Goal: Task Accomplishment & Management: Manage account settings

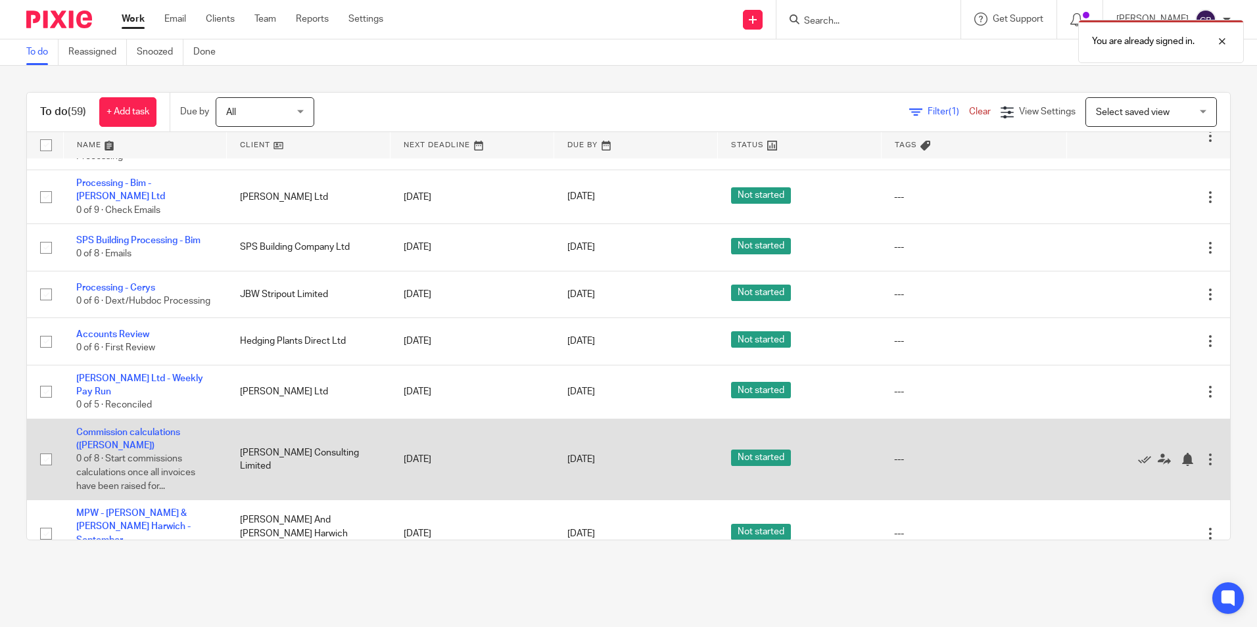
scroll to position [1315, 0]
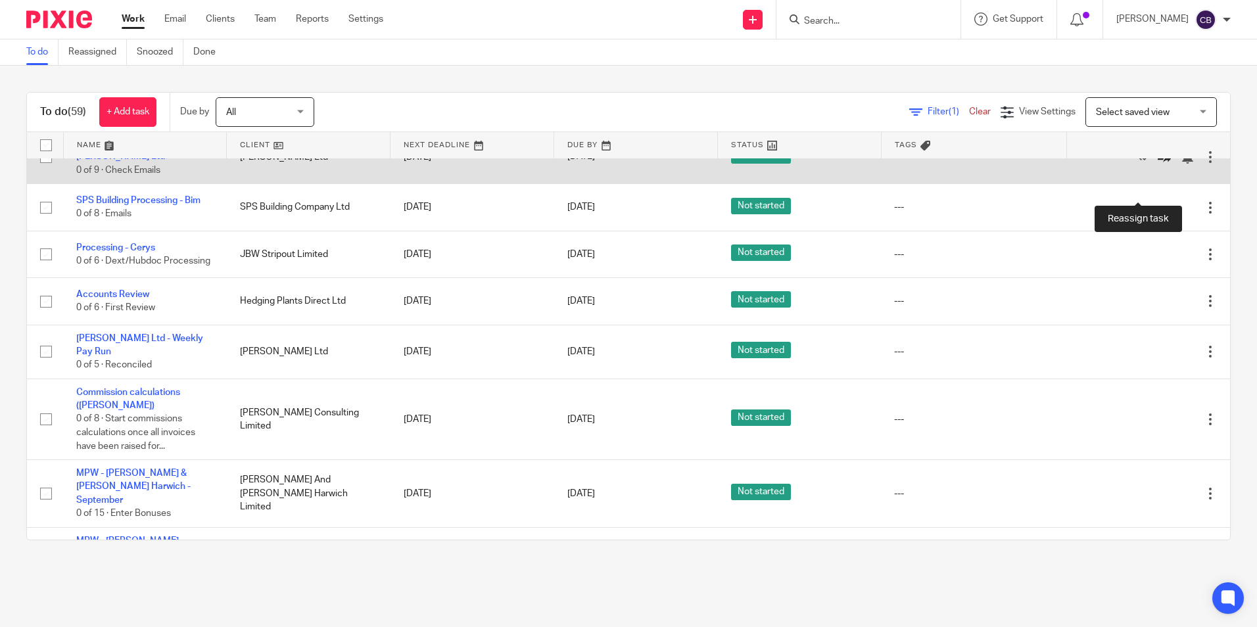
click at [1158, 164] on icon at bounding box center [1164, 157] width 13 height 13
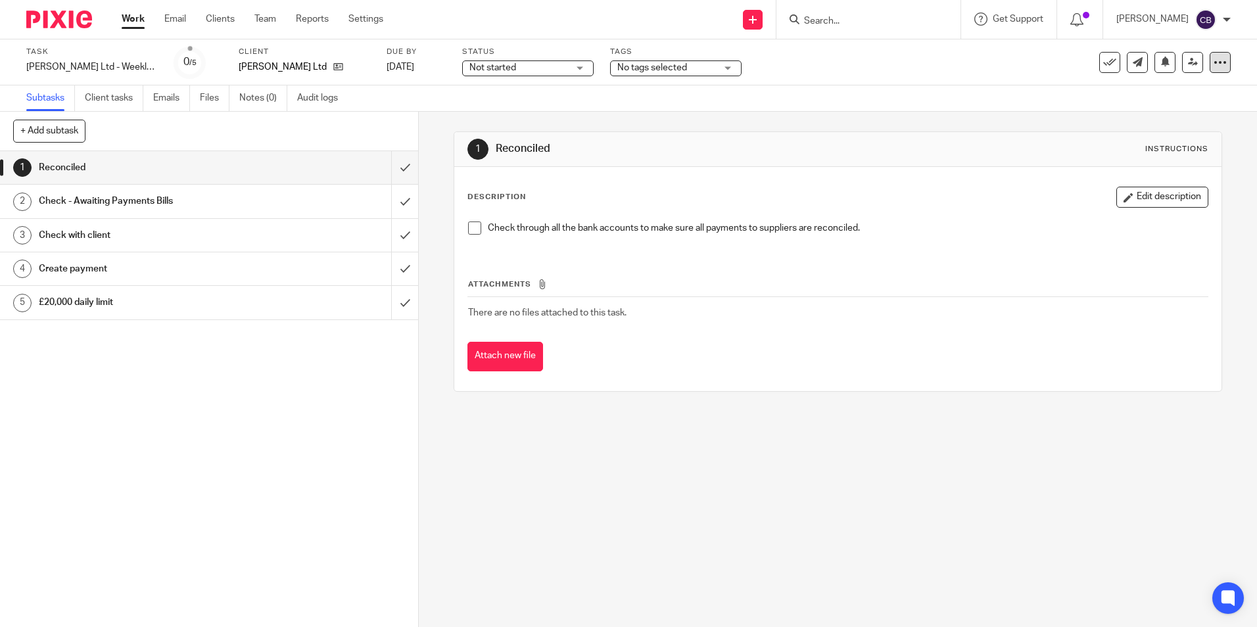
click at [1213, 65] on icon at bounding box center [1219, 62] width 13 height 13
click at [1188, 61] on icon at bounding box center [1193, 62] width 10 height 10
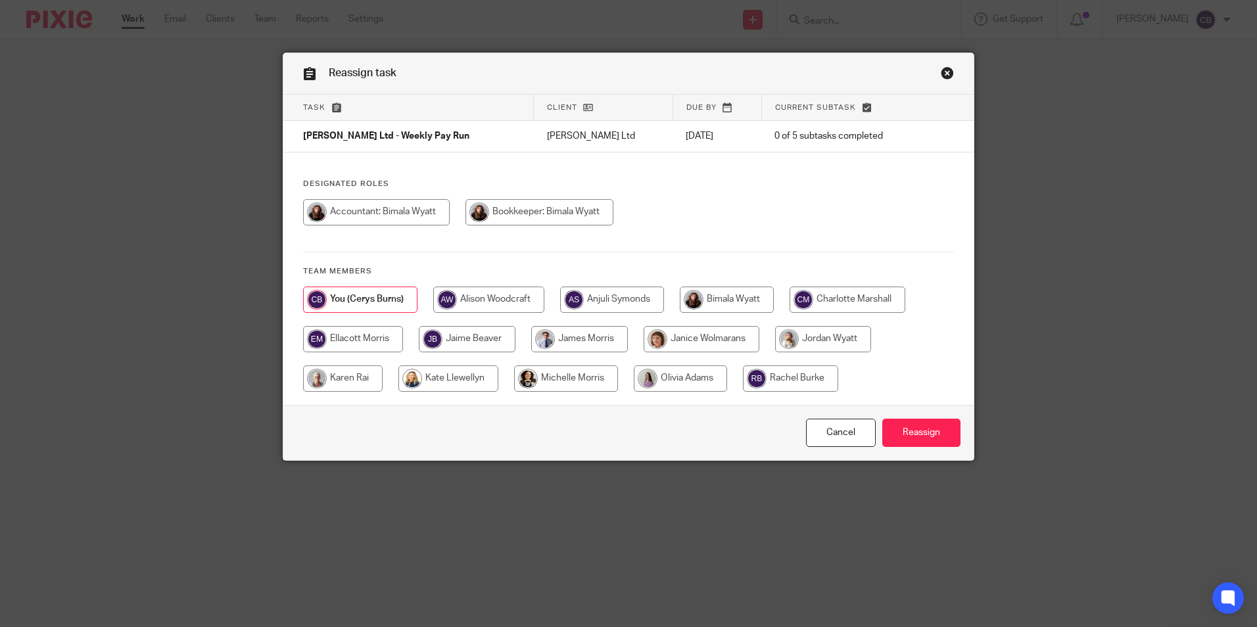
click at [715, 286] on div "Designated Roles Team members" at bounding box center [628, 292] width 690 height 226
click at [743, 304] on input "radio" at bounding box center [727, 300] width 94 height 26
radio input "true"
click at [923, 436] on input "Reassign" at bounding box center [921, 433] width 78 height 28
click at [753, 304] on input "radio" at bounding box center [727, 300] width 94 height 26
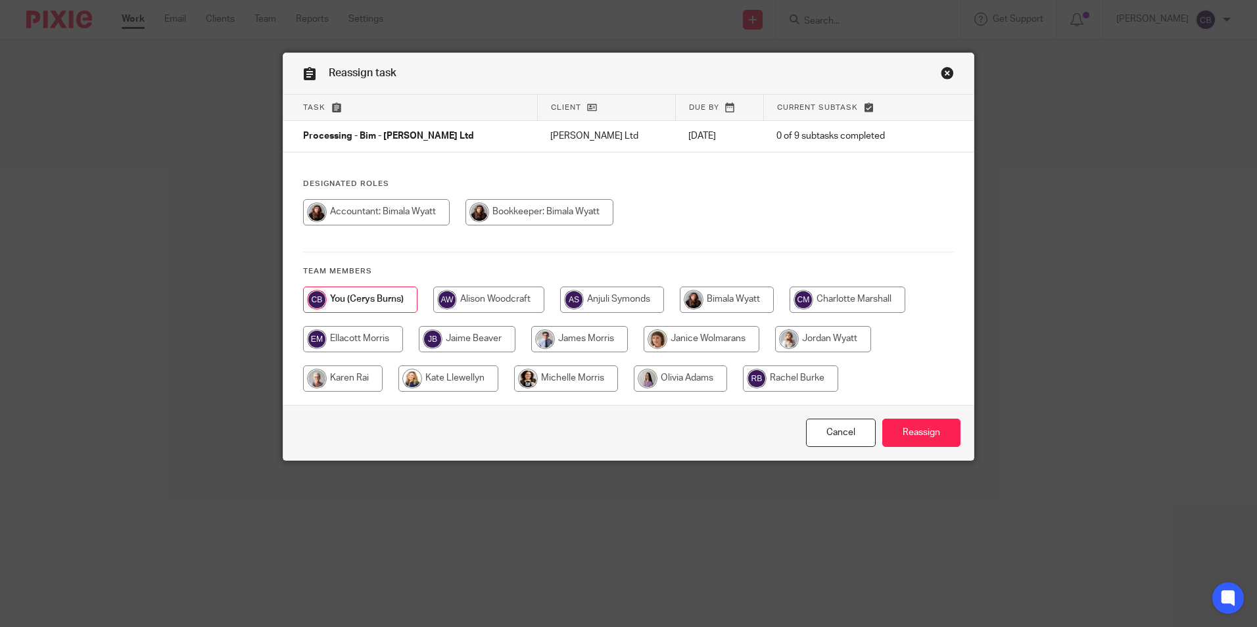
radio input "true"
click at [914, 438] on input "Reassign" at bounding box center [921, 433] width 78 height 28
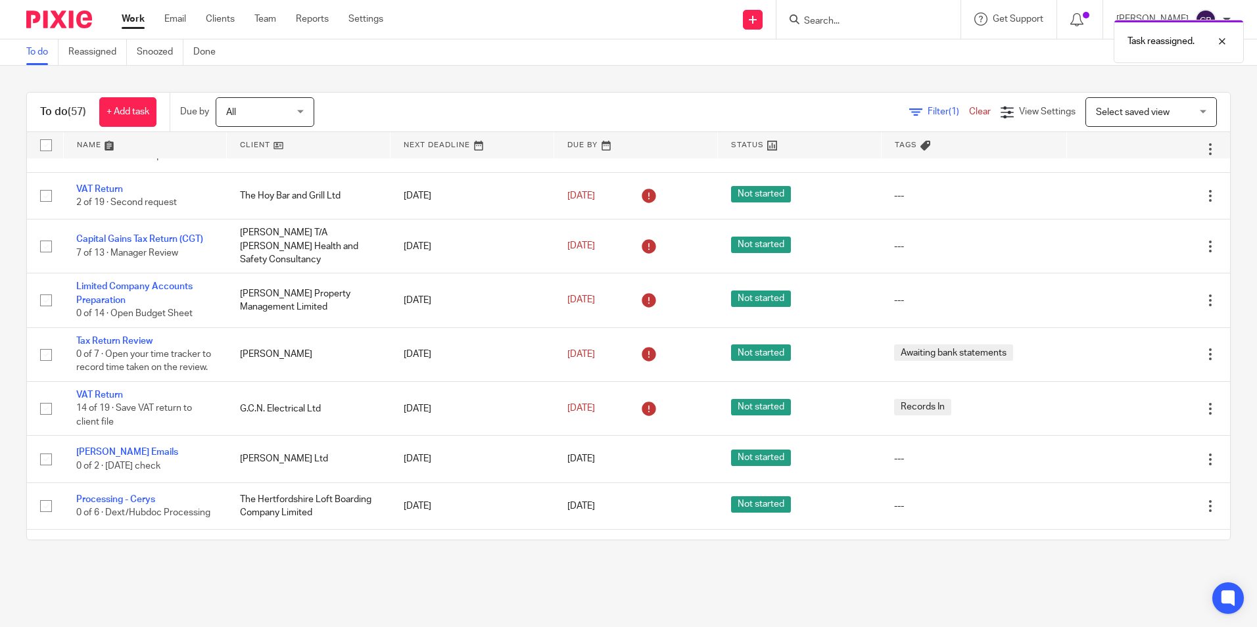
scroll to position [723, 0]
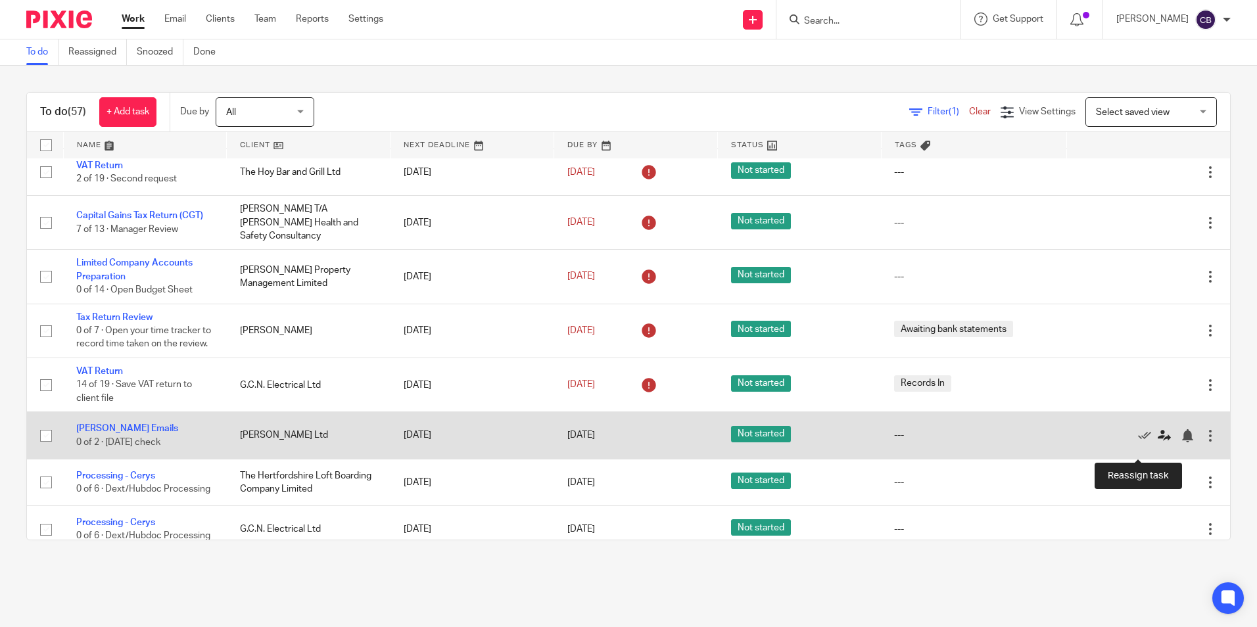
click at [1158, 442] on icon at bounding box center [1164, 435] width 13 height 13
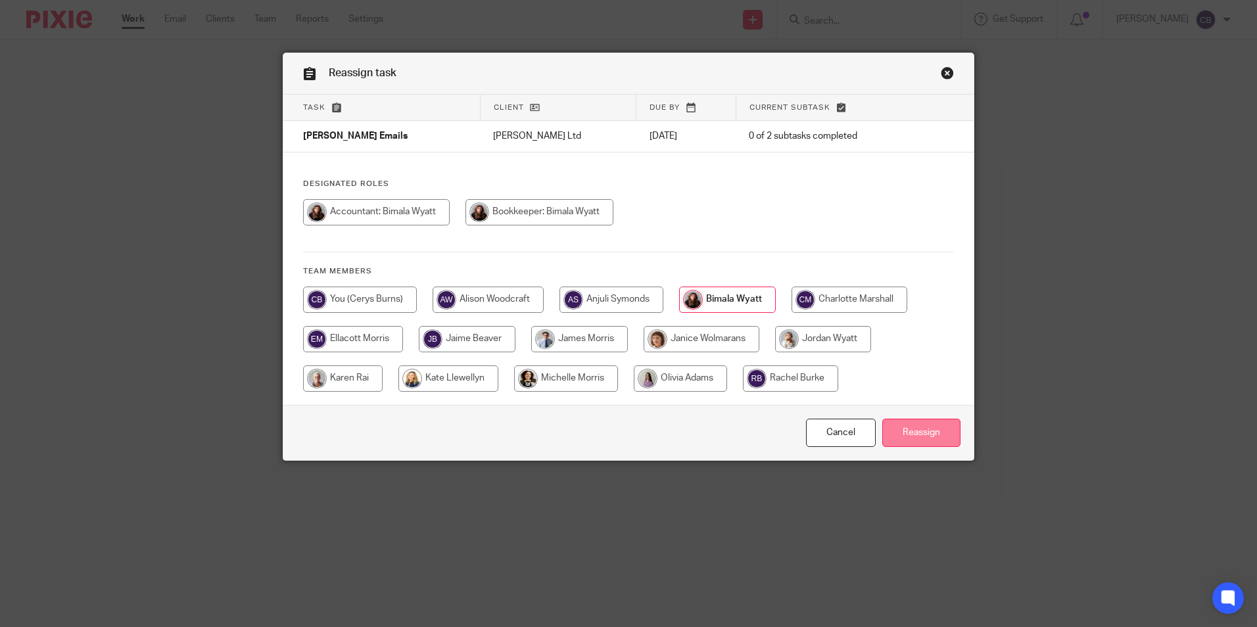
click at [935, 436] on input "Reassign" at bounding box center [921, 433] width 78 height 28
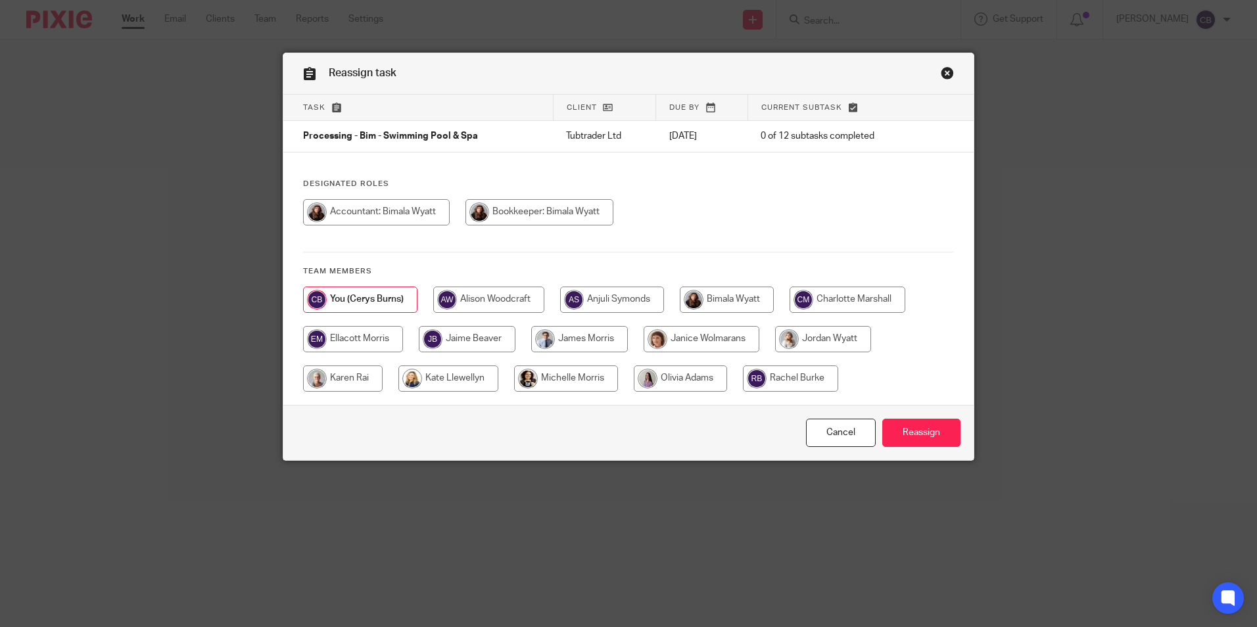
click at [749, 291] on input "radio" at bounding box center [727, 300] width 94 height 26
radio input "true"
click at [925, 430] on input "Reassign" at bounding box center [921, 433] width 78 height 28
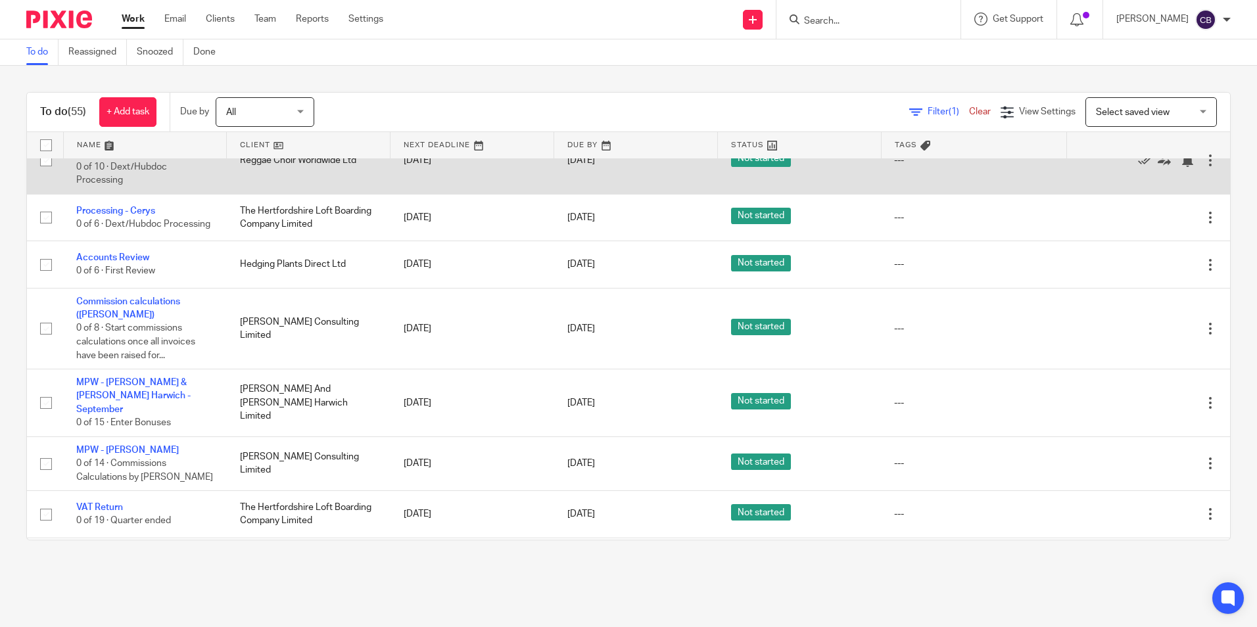
scroll to position [1039, 0]
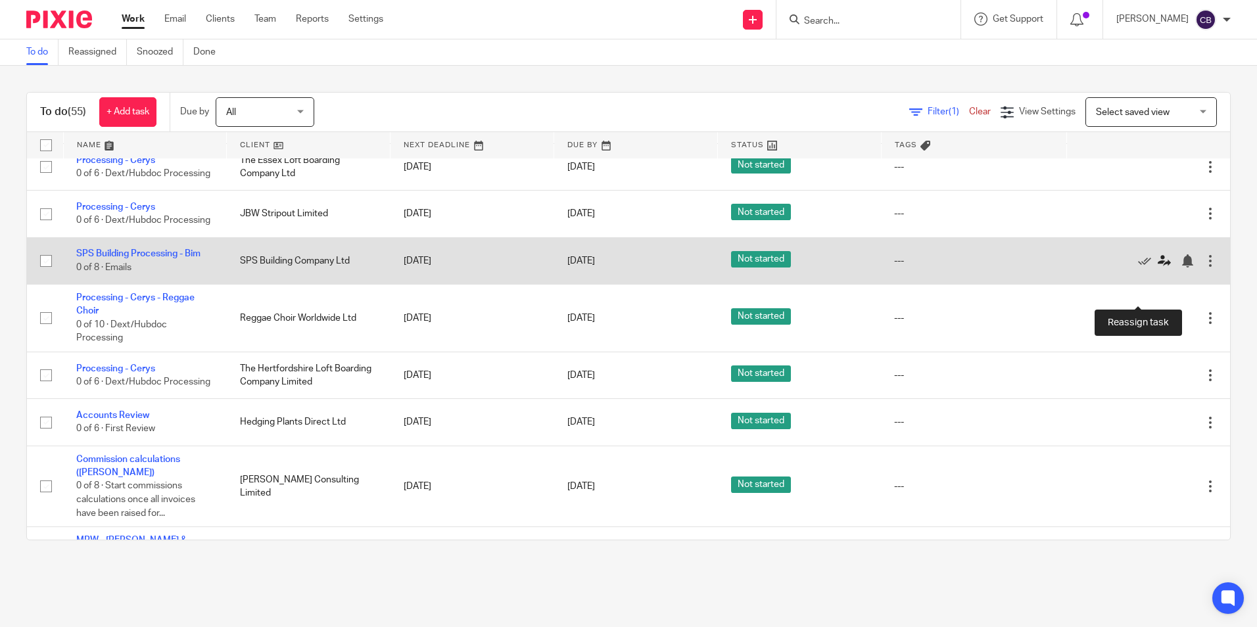
click at [1158, 268] on icon at bounding box center [1164, 260] width 13 height 13
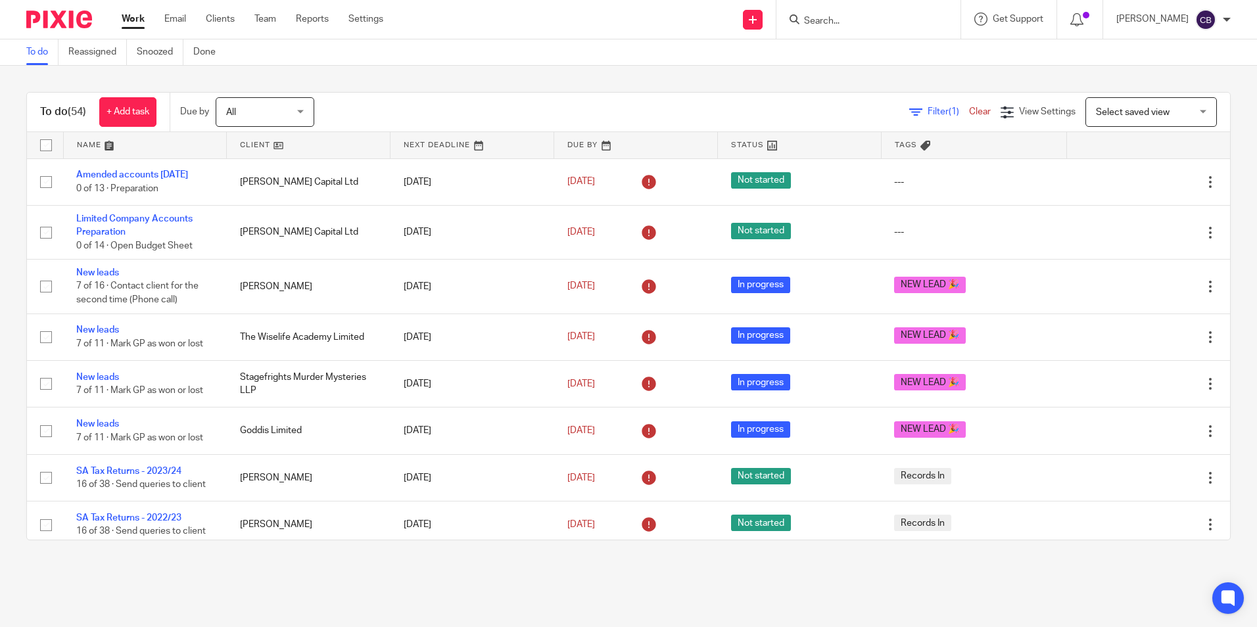
click at [939, 104] on div "Filter (1) Clear View Settings View Settings (1) Filters Clear Save Manage save…" at bounding box center [783, 112] width 893 height 30
click at [927, 113] on span "Filter (1)" at bounding box center [947, 111] width 41 height 9
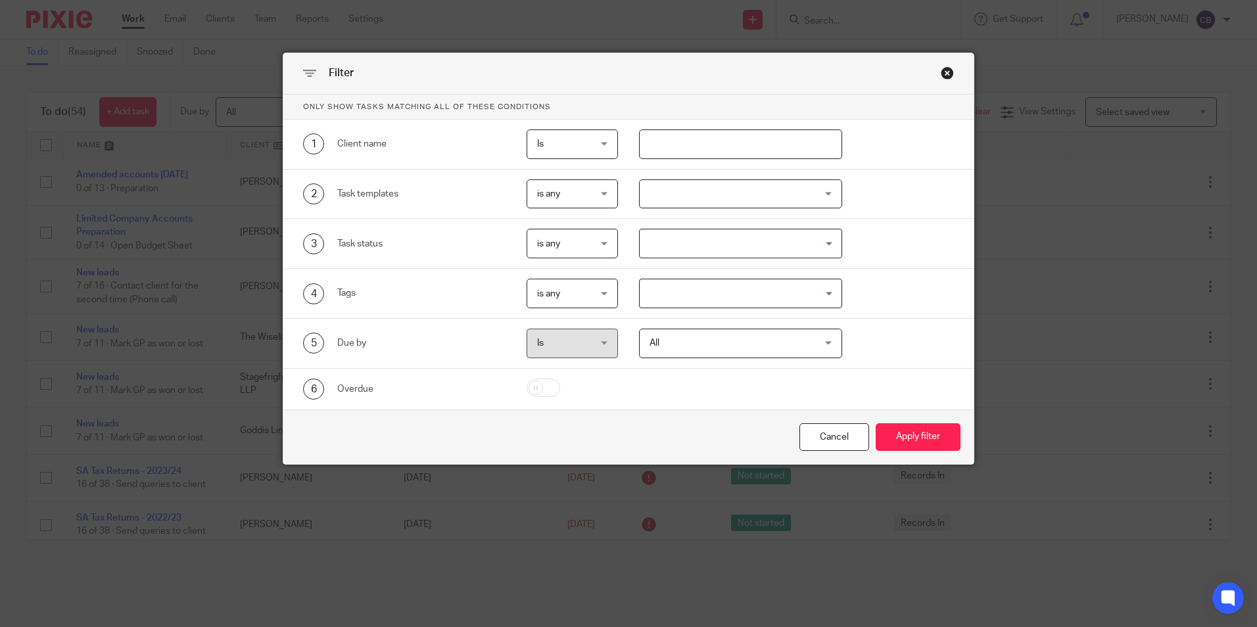
click at [683, 143] on input "text" at bounding box center [740, 144] width 203 height 30
type input "E"
type input "BEN COOMB"
click at [876, 423] on button "Apply filter" at bounding box center [918, 437] width 85 height 28
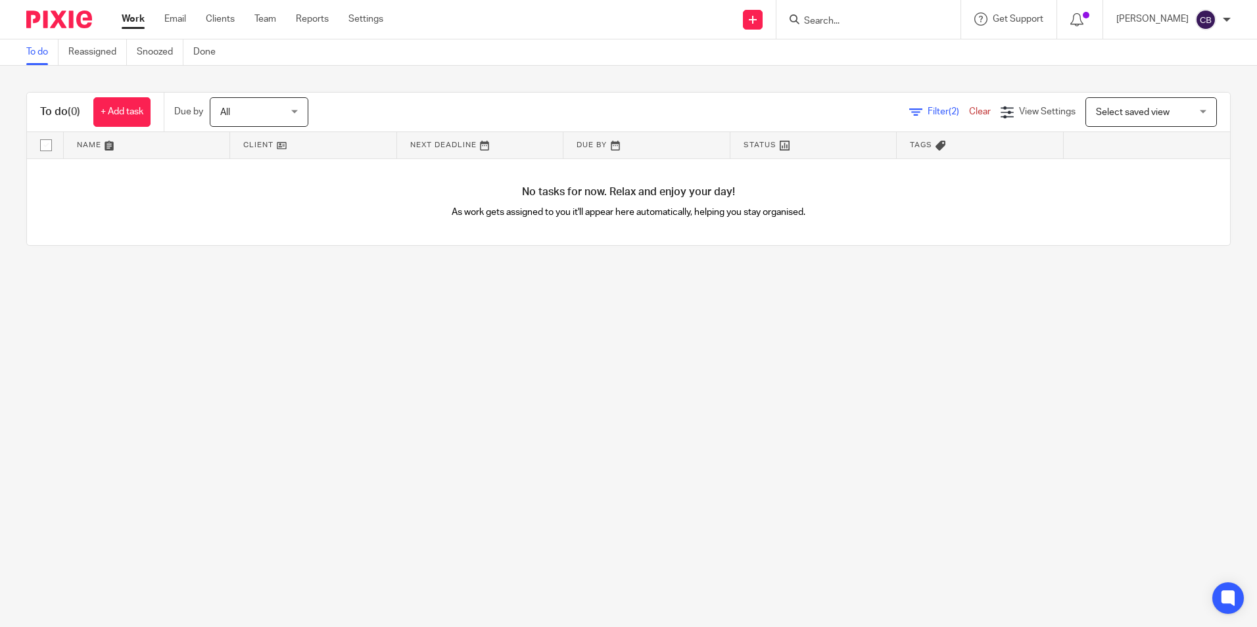
drag, startPoint x: 257, startPoint y: 296, endPoint x: 197, endPoint y: 321, distance: 65.2
click at [197, 321] on main "To do Reassigned Snoozed Done To do (0) + Add task Due by All All Today Tomorro…" at bounding box center [628, 313] width 1257 height 627
click at [212, 325] on main "To do Reassigned Snoozed Done To do (0) + Add task Due by All All Today Tomorro…" at bounding box center [628, 313] width 1257 height 627
click at [969, 112] on link "Clear" at bounding box center [980, 111] width 22 height 9
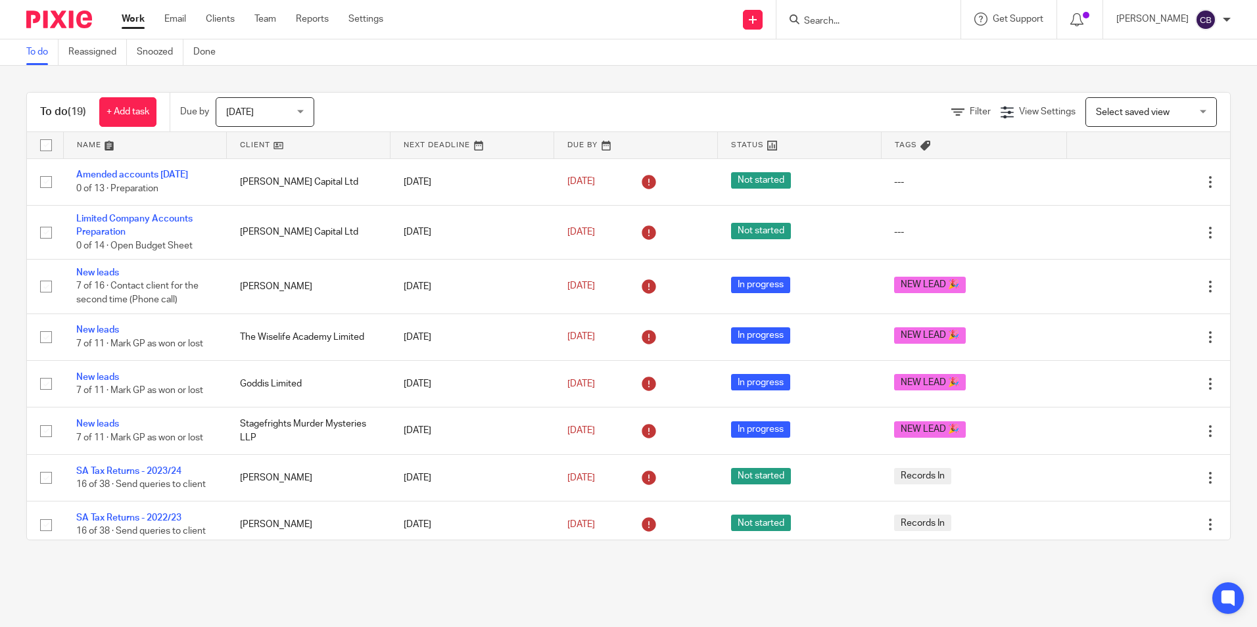
click at [289, 101] on span "[DATE]" at bounding box center [261, 112] width 70 height 28
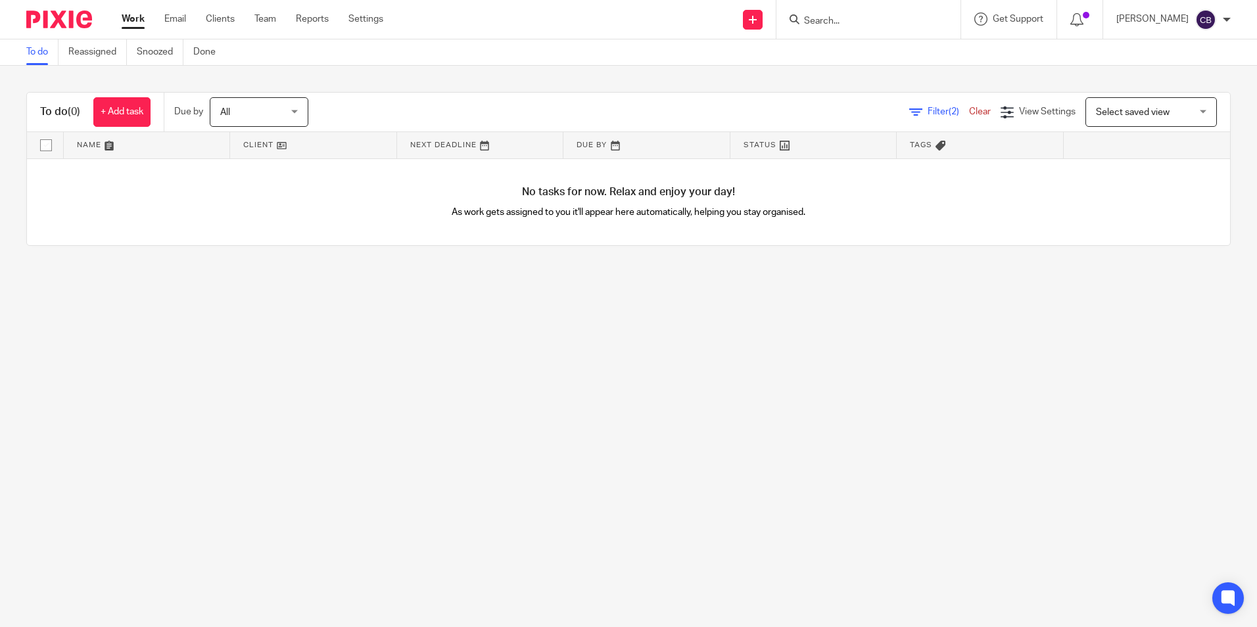
click at [403, 312] on main "To do Reassigned Snoozed Done To do (0) + Add task Due by All All Today Tomorro…" at bounding box center [628, 313] width 1257 height 627
click at [919, 103] on div "Filter (2) Clear View Settings View Settings (2) Filters Clear Save Manage save…" at bounding box center [780, 112] width 899 height 30
click at [909, 112] on icon at bounding box center [915, 112] width 13 height 13
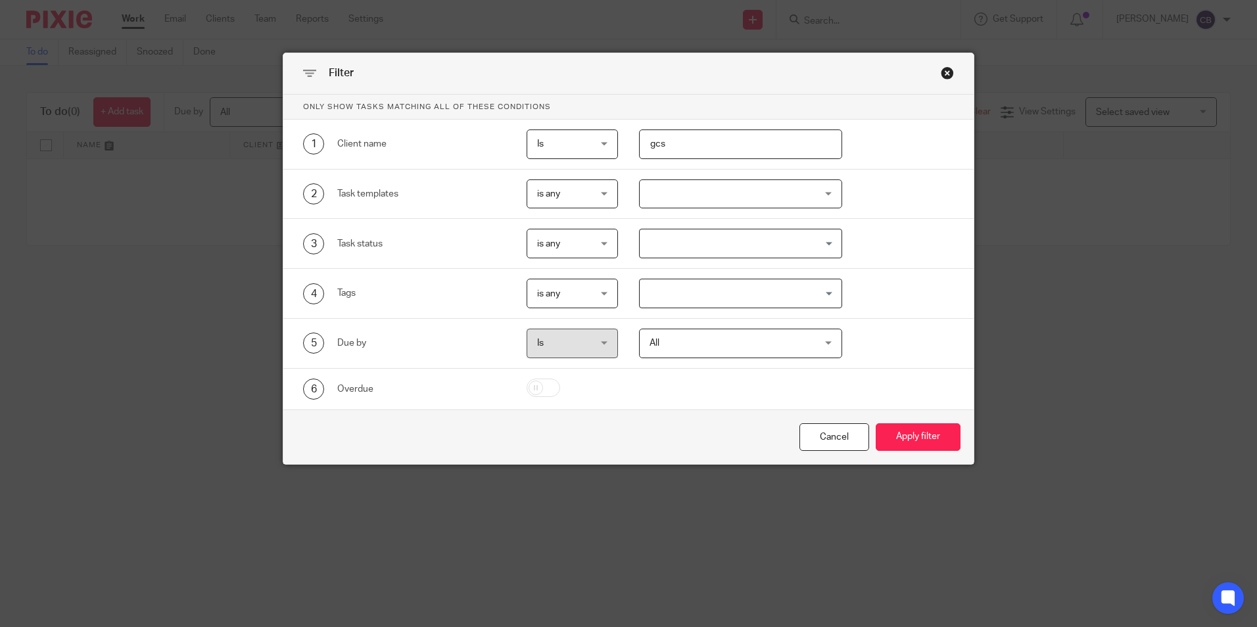
click at [686, 141] on input "gcs" at bounding box center [740, 144] width 203 height 30
type input "g"
type input "hayes"
click at [876, 423] on button "Apply filter" at bounding box center [918, 437] width 85 height 28
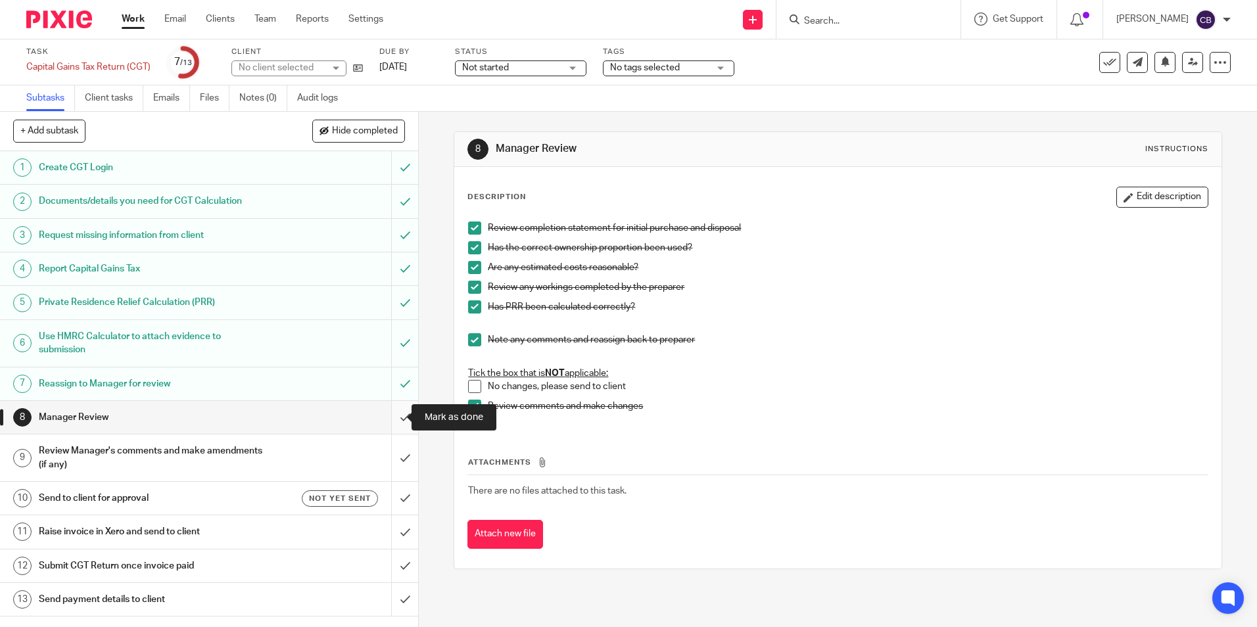
click at [394, 417] on input "submit" at bounding box center [209, 417] width 418 height 33
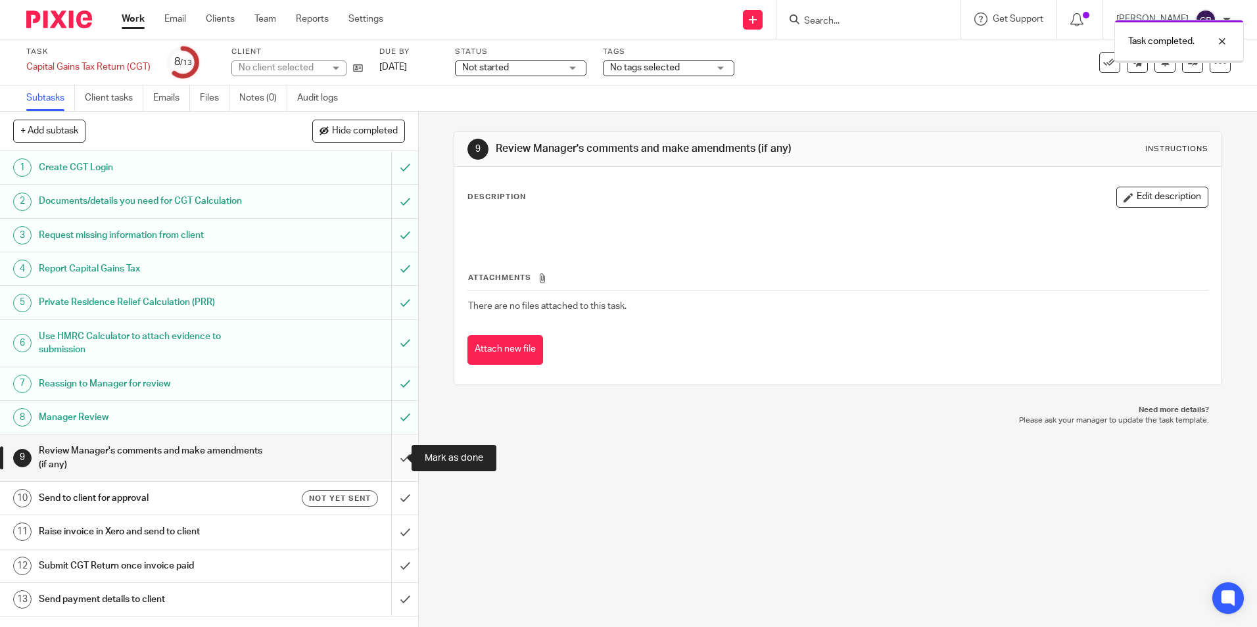
click at [390, 456] on input "submit" at bounding box center [209, 457] width 418 height 47
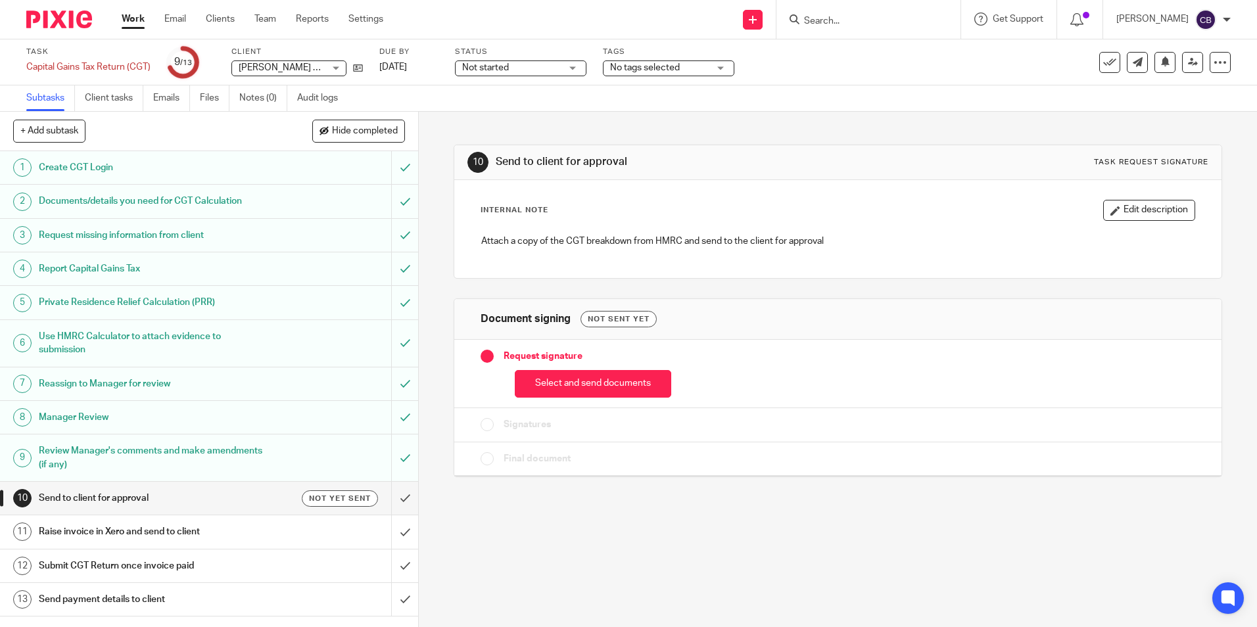
click at [557, 387] on button "Select and send documents" at bounding box center [593, 384] width 156 height 28
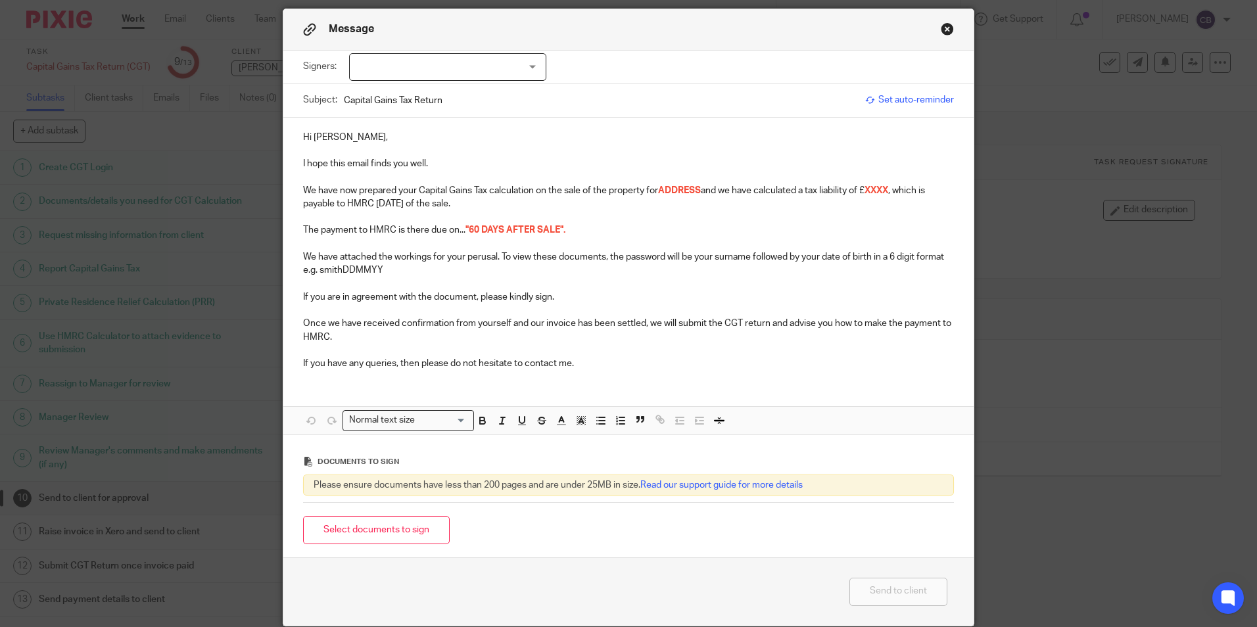
scroll to position [66, 0]
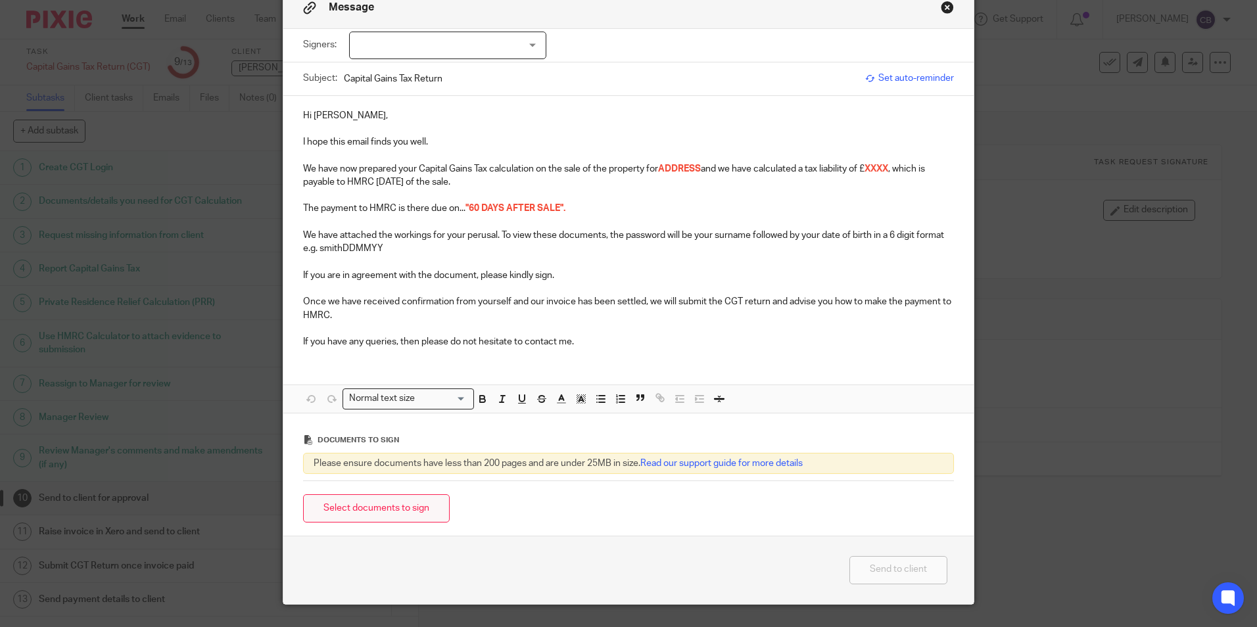
click at [388, 509] on button "Select documents to sign" at bounding box center [376, 508] width 147 height 28
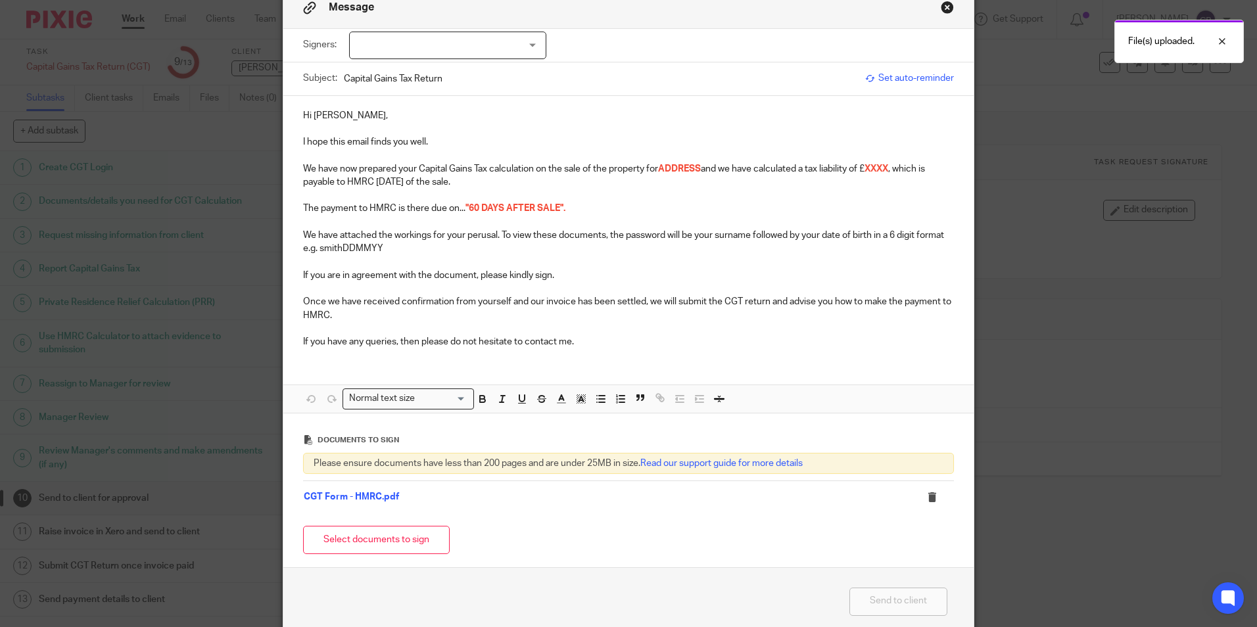
click at [348, 114] on p "Hi Stephen," at bounding box center [628, 115] width 651 height 13
click at [333, 110] on p "Hi Stephen," at bounding box center [628, 115] width 651 height 13
click at [334, 111] on p "Hi Stephen," at bounding box center [628, 115] width 651 height 13
click at [463, 139] on p "I hope this email finds you well." at bounding box center [628, 141] width 651 height 13
click at [687, 166] on span "ADDRESS" at bounding box center [679, 168] width 43 height 9
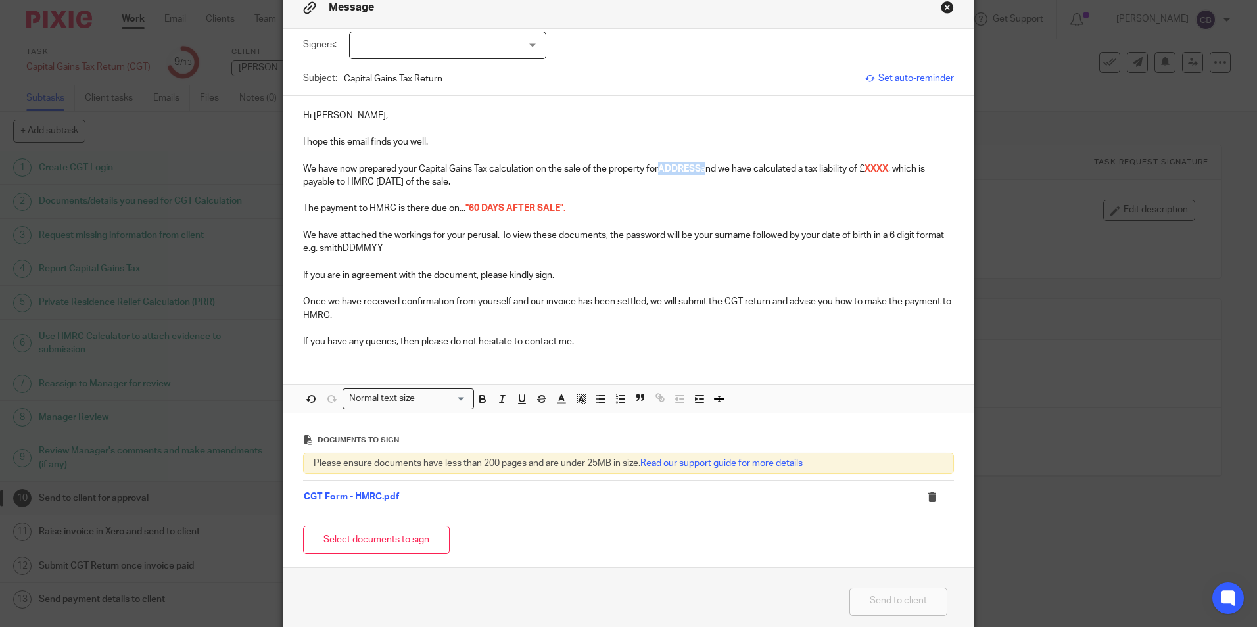
click at [687, 166] on span "ADDRESS" at bounding box center [679, 168] width 43 height 9
click at [676, 166] on span "ADDRESS" at bounding box center [679, 168] width 43 height 9
click at [677, 166] on span "ADDRESS" at bounding box center [679, 168] width 43 height 9
drag, startPoint x: 670, startPoint y: 168, endPoint x: 726, endPoint y: 170, distance: 56.6
click at [726, 170] on p "We have now prepared your Capital Gains Tax calculation on the sale of the prop…" at bounding box center [628, 175] width 651 height 27
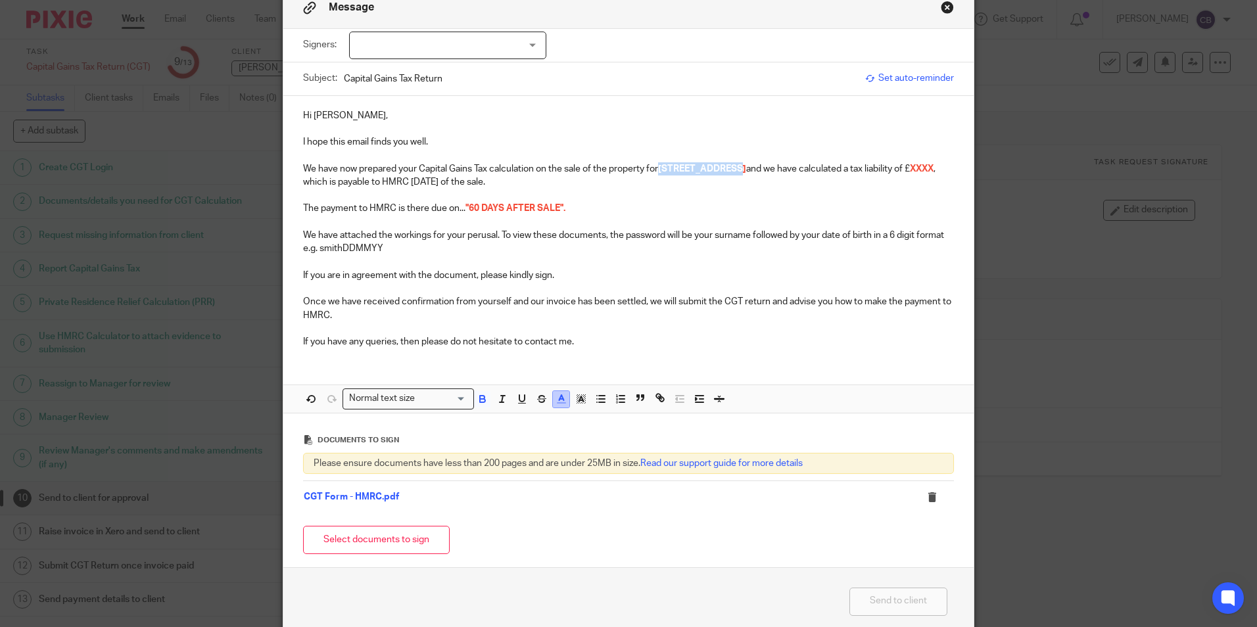
click at [559, 398] on polyline "button" at bounding box center [561, 397] width 5 height 5
click at [521, 442] on li "color:#000000" at bounding box center [526, 443] width 10 height 10
click at [477, 398] on icon "button" at bounding box center [483, 399] width 12 height 12
drag, startPoint x: 793, startPoint y: 187, endPoint x: 824, endPoint y: 184, distance: 31.1
click at [795, 187] on p "We have now prepared your Capital Gains Tax calculation on the sale of the prop…" at bounding box center [628, 175] width 651 height 27
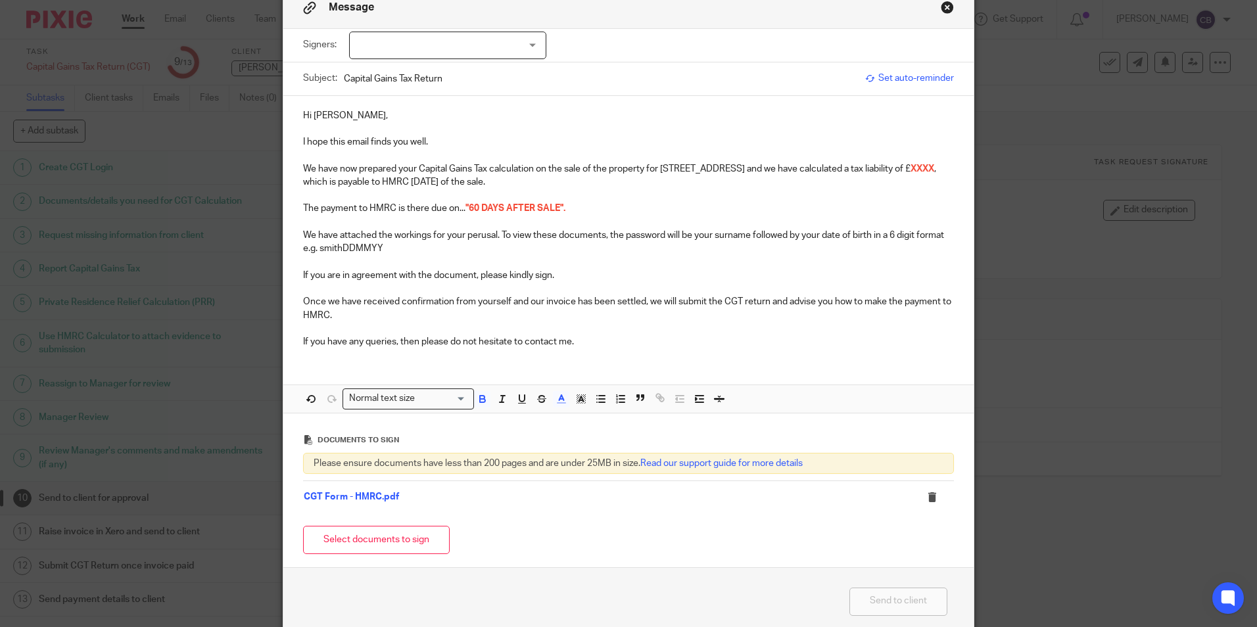
click at [910, 164] on span "XXXX" at bounding box center [922, 168] width 24 height 9
click at [910, 167] on span "XXXX" at bounding box center [922, 168] width 24 height 9
click at [544, 182] on p "We have now prepared your Capital Gains Tax calculation on the sale of the prop…" at bounding box center [628, 175] width 651 height 27
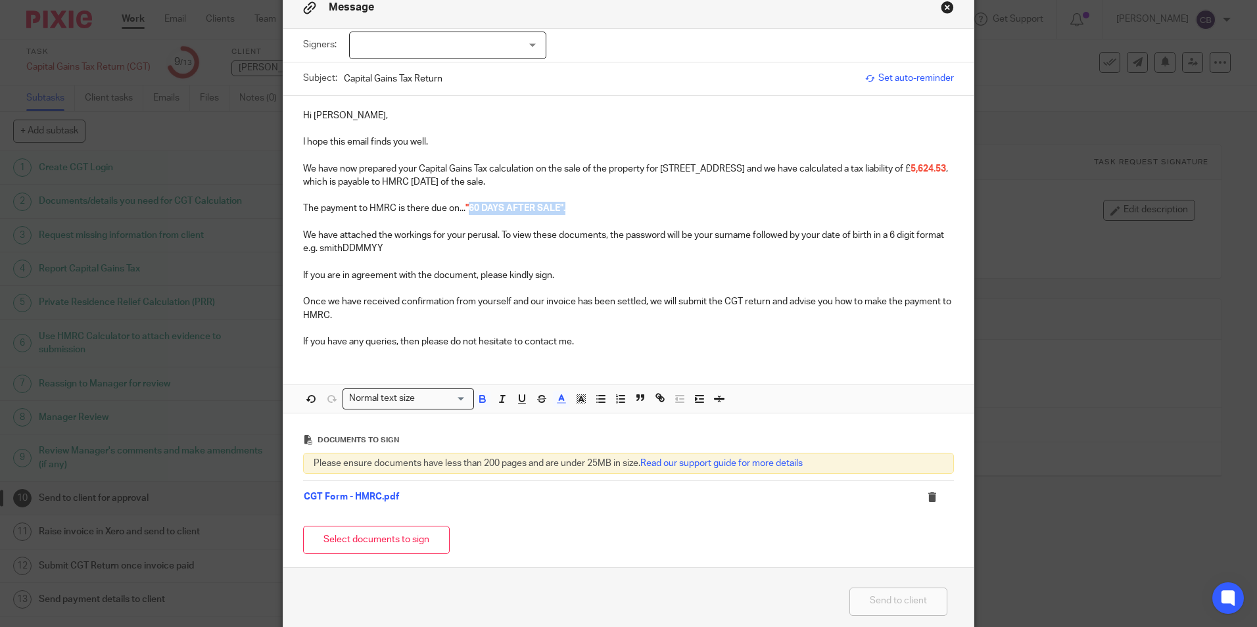
drag, startPoint x: 578, startPoint y: 204, endPoint x: 465, endPoint y: 210, distance: 113.2
click at [465, 210] on p "The payment to HMRC is there due on... "60 DAYS AFTER SALE"." at bounding box center [628, 208] width 651 height 13
click at [555, 215] on p "The payment to HMRC is there due on... "60 DAYS AFTER SALE"." at bounding box center [628, 208] width 651 height 13
drag, startPoint x: 564, startPoint y: 208, endPoint x: 456, endPoint y: 204, distance: 107.9
click at [456, 204] on p "The payment to HMRC is there due on... "60 DAYS AFTER SALE"." at bounding box center [628, 208] width 651 height 13
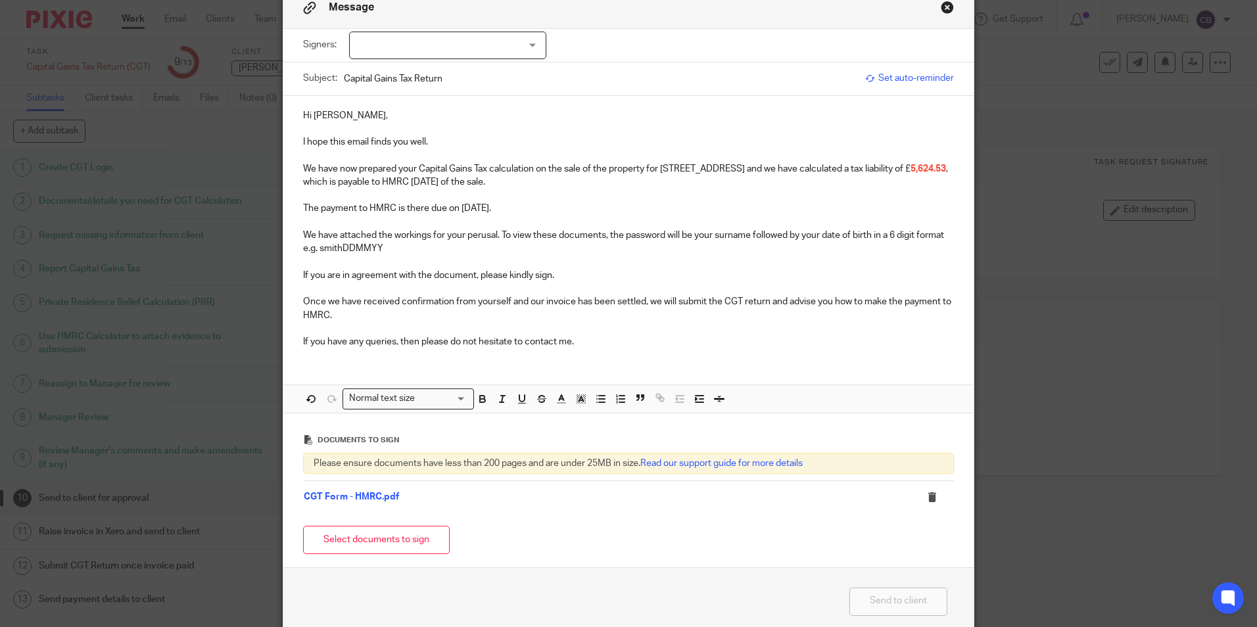
click at [437, 257] on p at bounding box center [628, 261] width 651 height 13
click at [423, 209] on p "The payment to HMRC is there due on 25th October 2025." at bounding box center [628, 208] width 651 height 13
click at [482, 249] on p "We have attached the workings for your perusal. To view these documents, the pa…" at bounding box center [628, 242] width 651 height 27
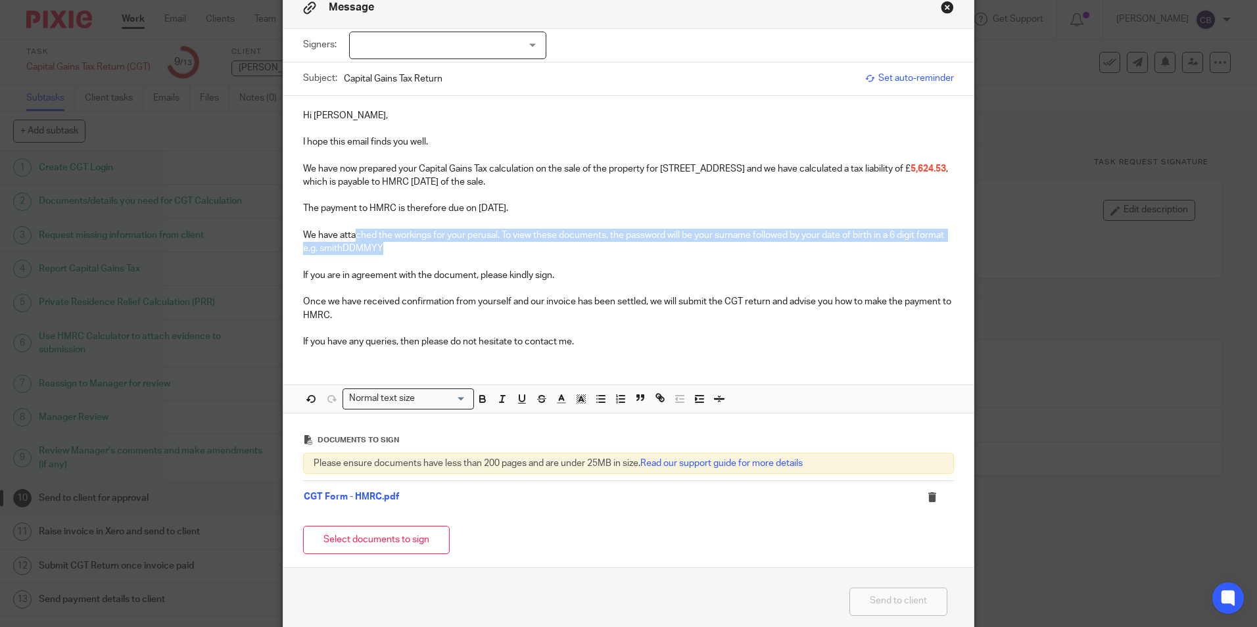
drag, startPoint x: 366, startPoint y: 229, endPoint x: 572, endPoint y: 250, distance: 206.8
click at [562, 248] on p "We have attached the workings for your perusal. To view these documents, the pa…" at bounding box center [628, 242] width 651 height 27
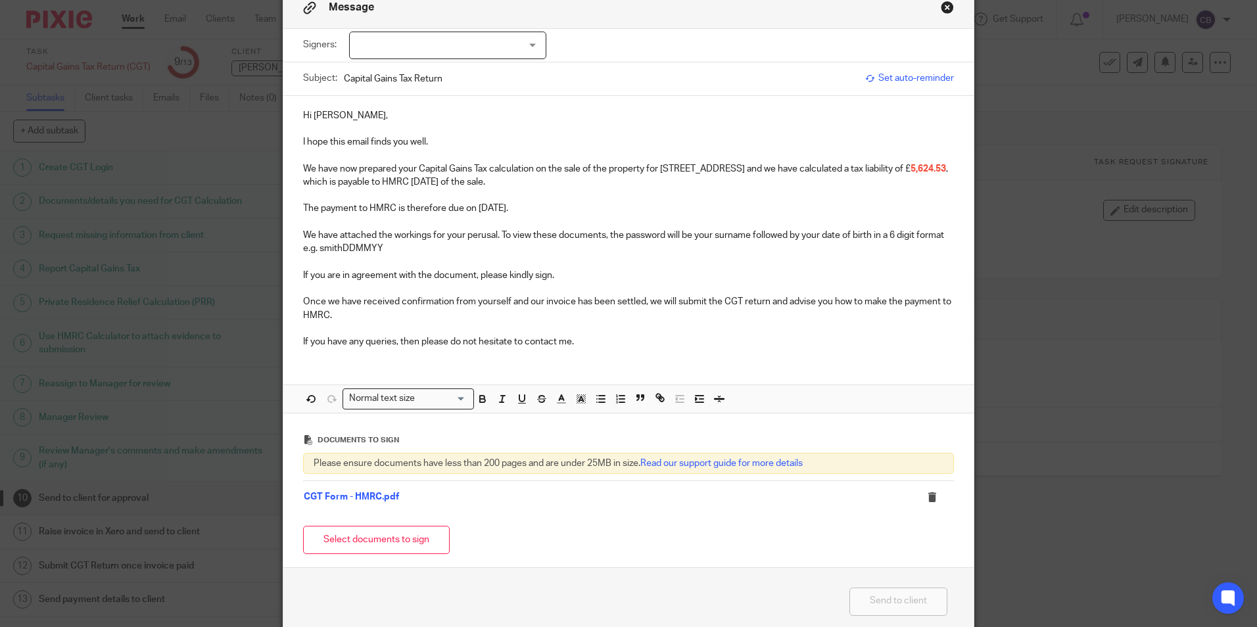
click at [631, 260] on p at bounding box center [628, 261] width 651 height 13
drag, startPoint x: 845, startPoint y: 168, endPoint x: 935, endPoint y: 188, distance: 92.3
click at [935, 188] on p "We have now prepared your Capital Gains Tax calculation on the sale of the prop…" at bounding box center [628, 175] width 651 height 27
click at [480, 399] on icon "button" at bounding box center [482, 400] width 5 height 3
click at [559, 397] on polyline "button" at bounding box center [561, 397] width 5 height 5
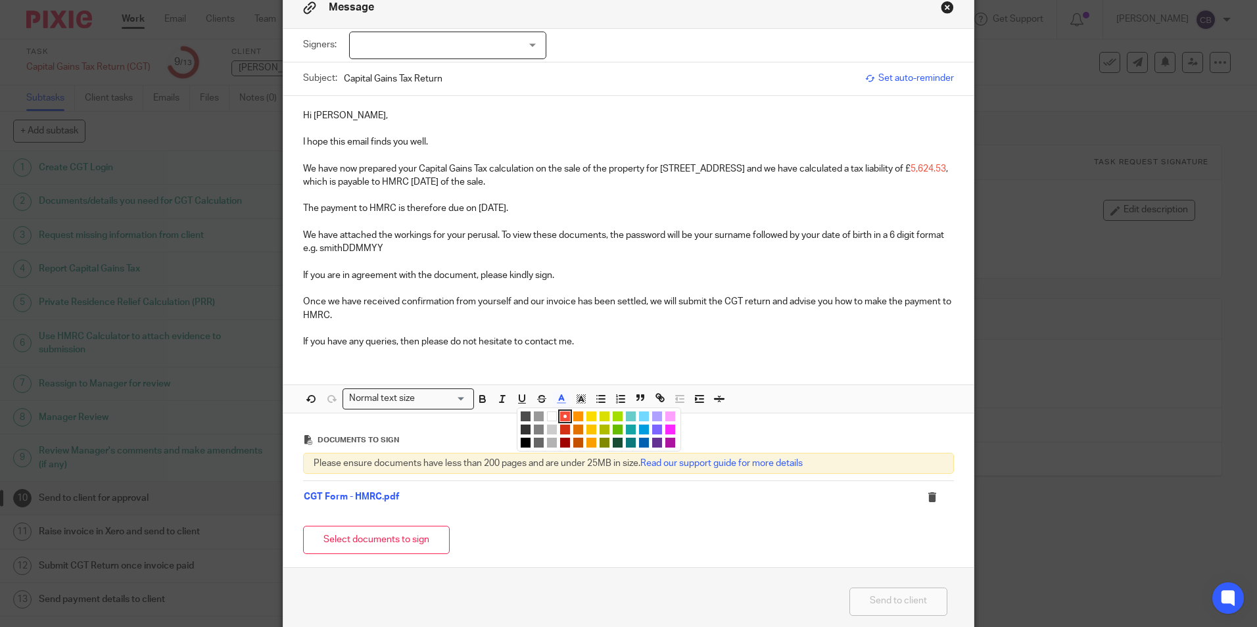
click at [525, 442] on li "color:#000000" at bounding box center [526, 443] width 10 height 10
click at [640, 273] on p "If you are in agreement with the document, please kindly sign." at bounding box center [628, 275] width 651 height 13
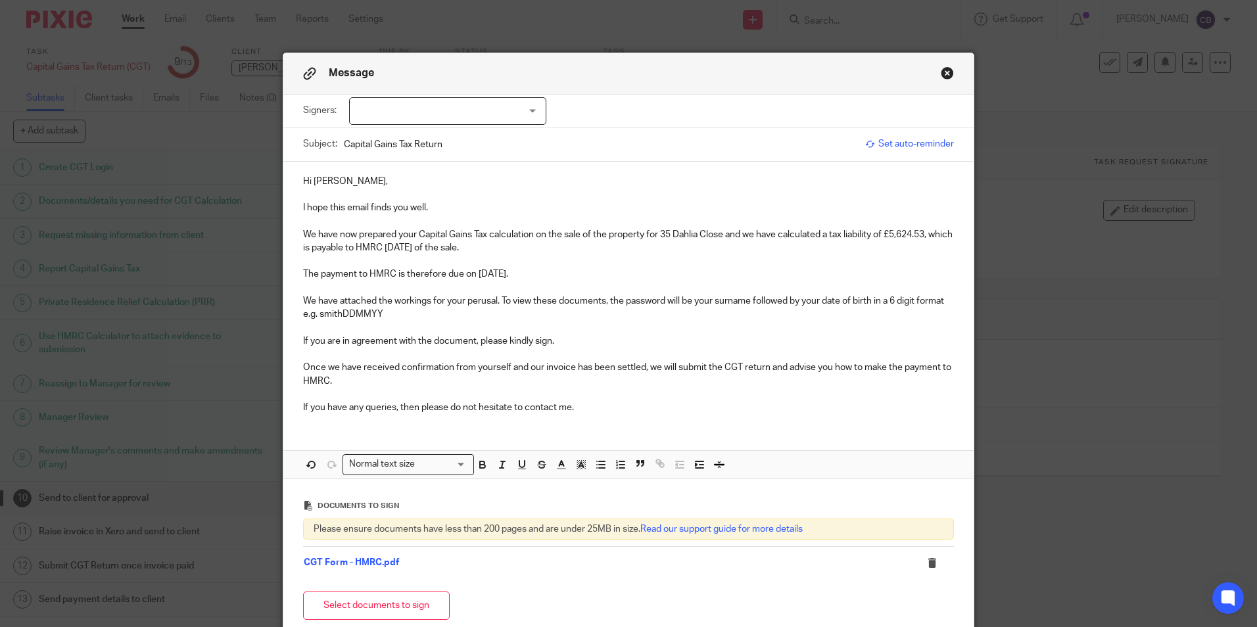
click at [459, 128] on div "Subject: Capital Gains Tax Return" at bounding box center [580, 144] width 555 height 33
click at [456, 114] on div at bounding box center [447, 111] width 197 height 28
drag, startPoint x: 452, startPoint y: 133, endPoint x: 457, endPoint y: 145, distance: 12.9
click at [452, 133] on li "Stephen Hayes" at bounding box center [443, 138] width 196 height 27
checkbox input "true"
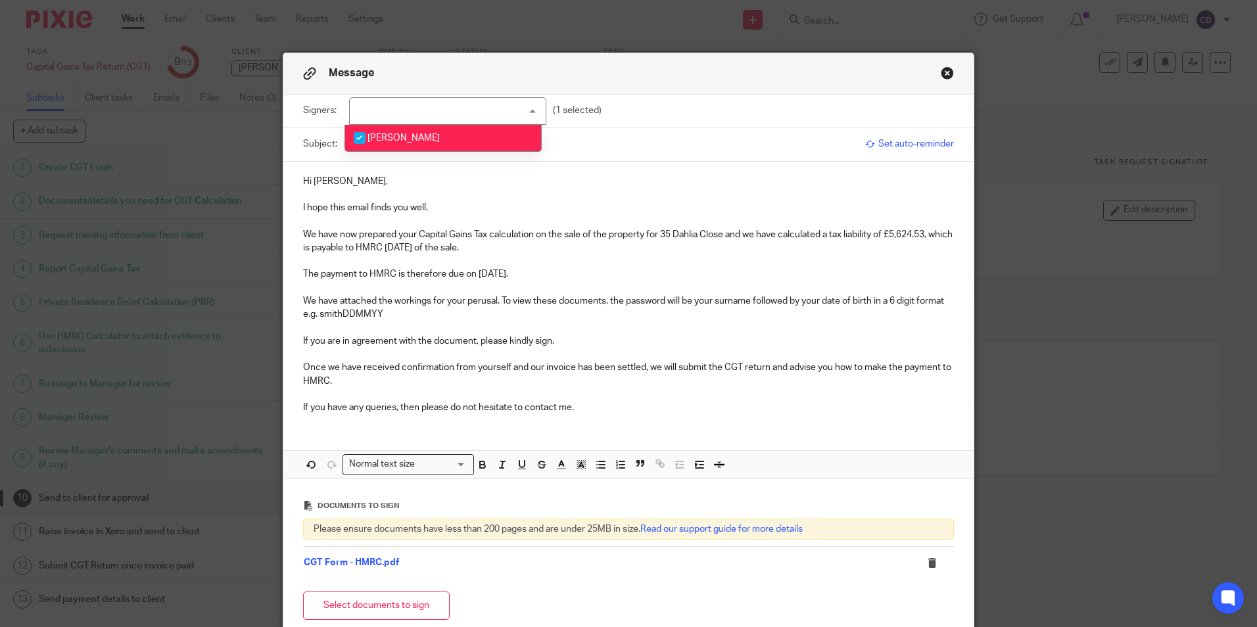
click at [572, 258] on p at bounding box center [628, 260] width 651 height 13
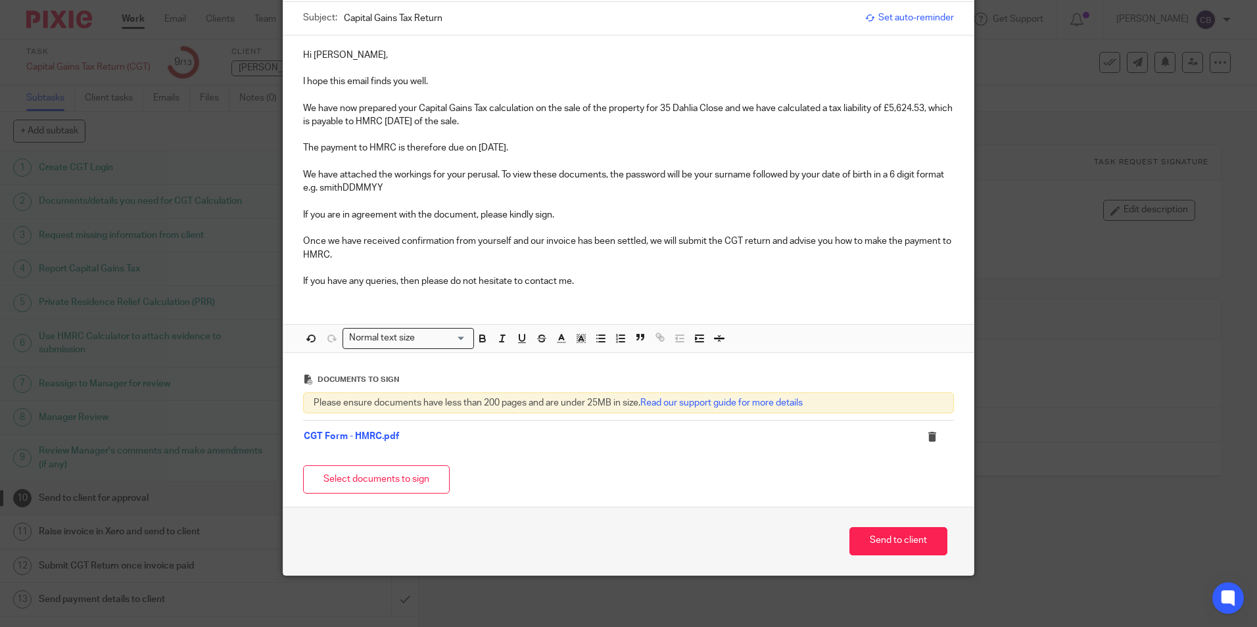
scroll to position [128, 0]
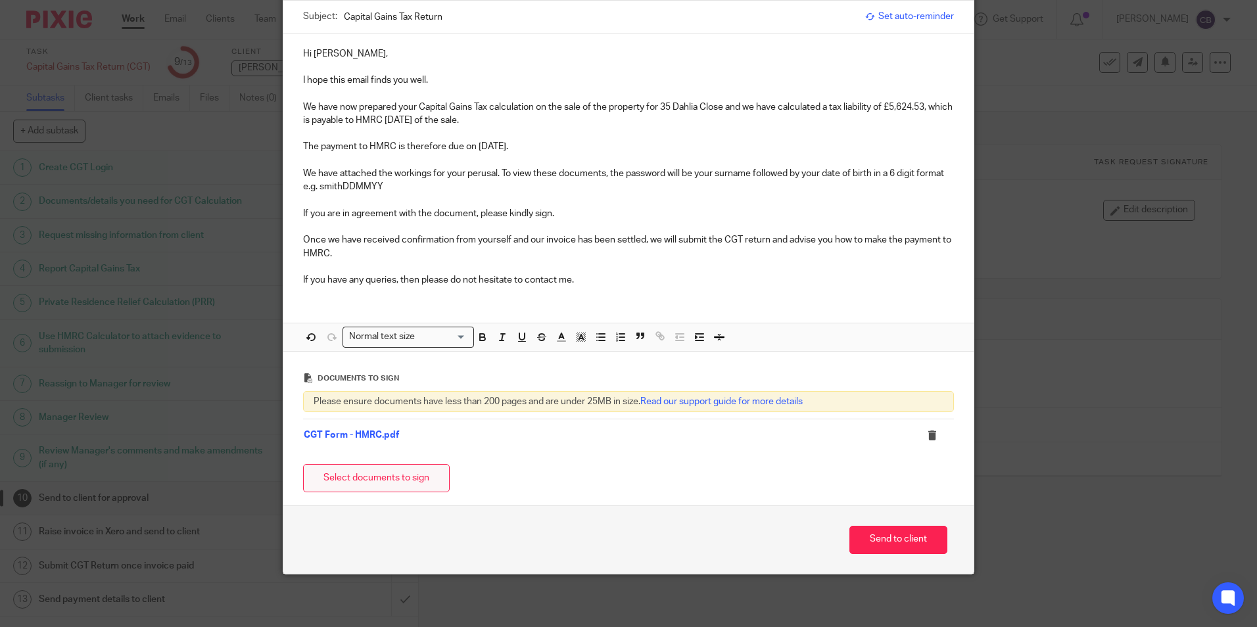
click at [406, 475] on button "Select documents to sign" at bounding box center [376, 478] width 147 height 28
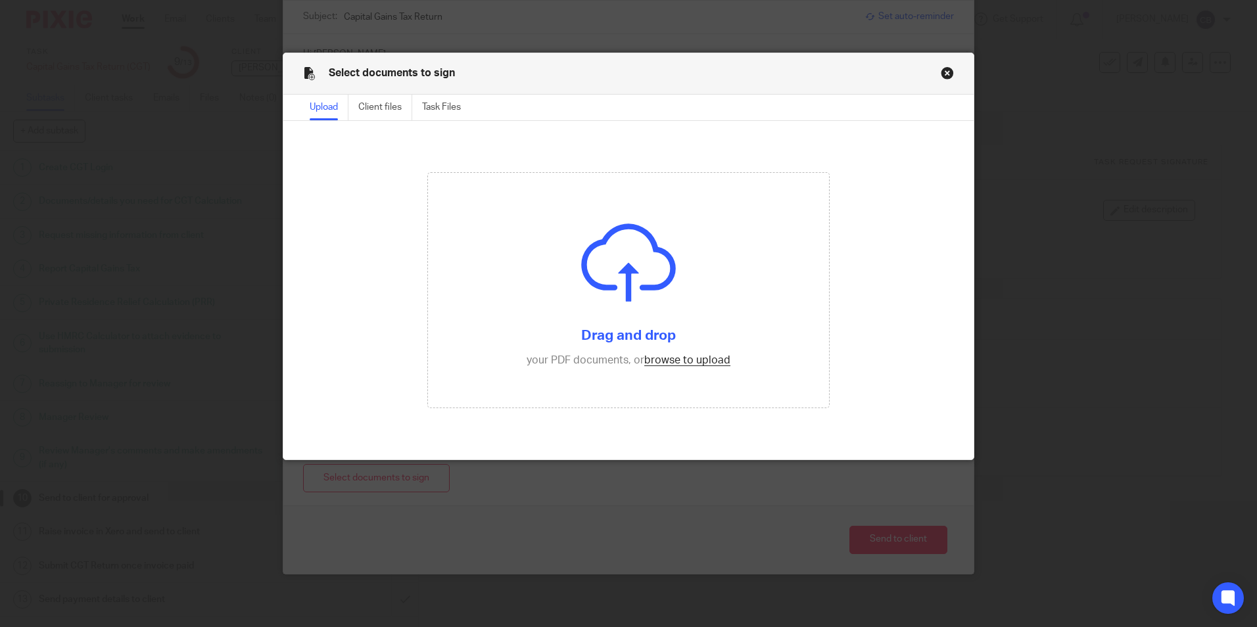
click at [941, 74] on button "Close modal" at bounding box center [947, 72] width 13 height 13
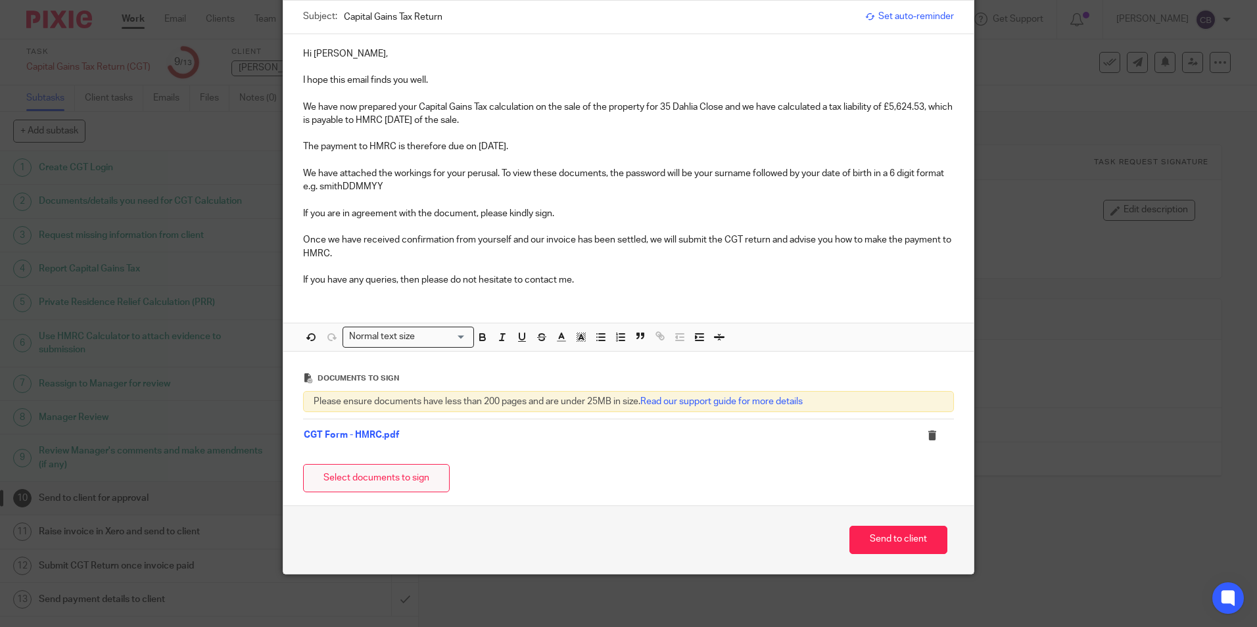
scroll to position [62, 0]
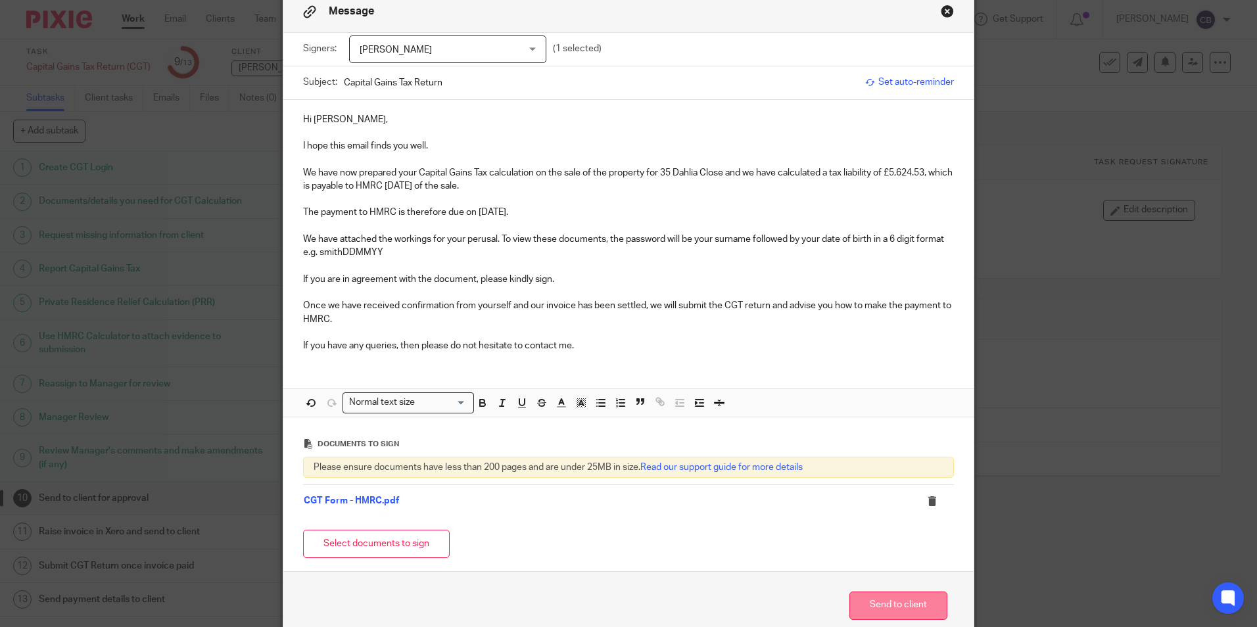
drag, startPoint x: 878, startPoint y: 605, endPoint x: 872, endPoint y: 599, distance: 8.4
click at [878, 605] on button "Send to client" at bounding box center [898, 606] width 98 height 28
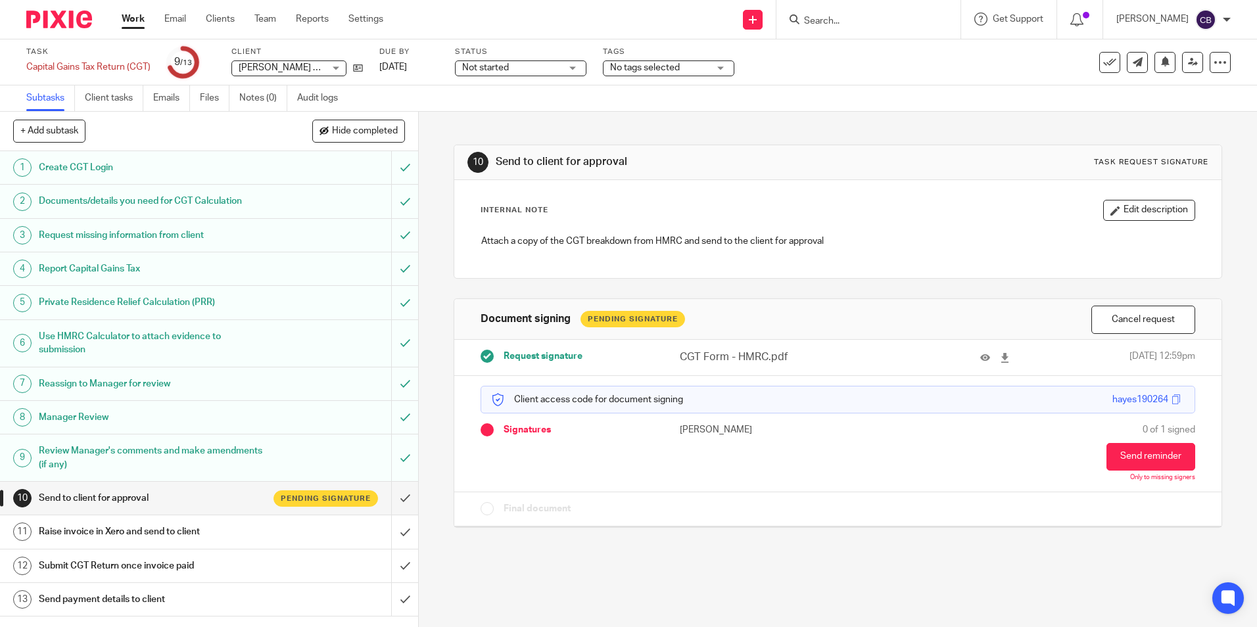
drag, startPoint x: 131, startPoint y: 18, endPoint x: 183, endPoint y: 37, distance: 55.3
click at [131, 18] on link "Work" at bounding box center [133, 18] width 23 height 13
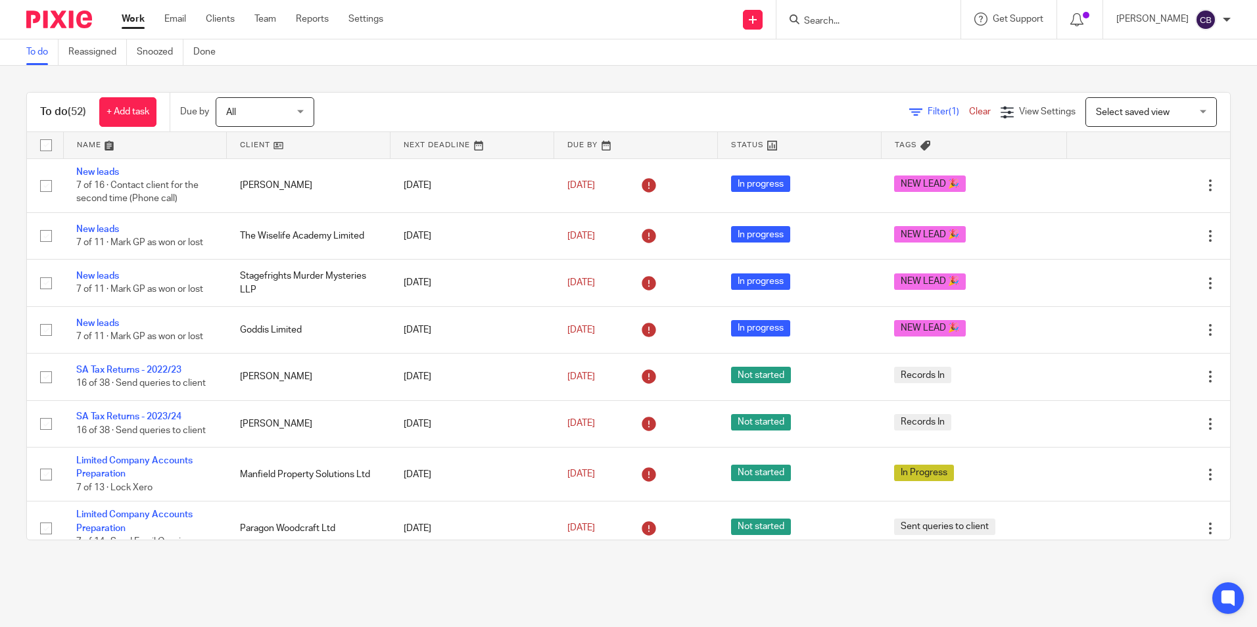
click at [909, 117] on div "Filter (1) Clear" at bounding box center [954, 112] width 91 height 14
click at [927, 114] on span "Filter (1)" at bounding box center [947, 111] width 41 height 9
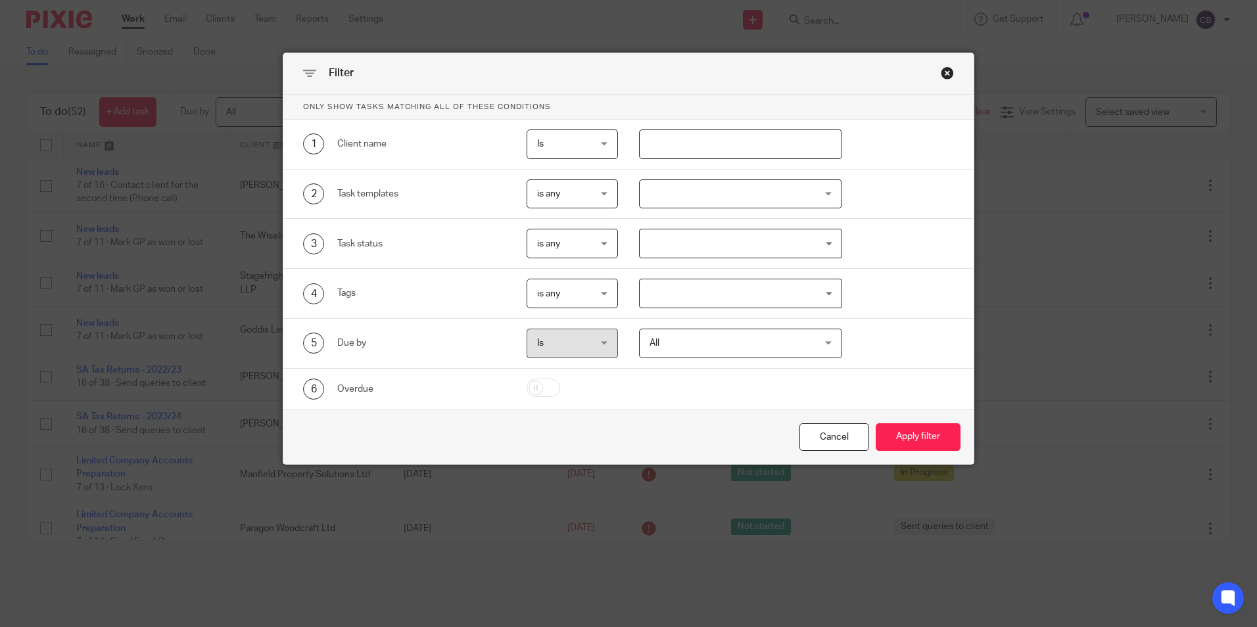
click at [695, 149] on input "text" at bounding box center [740, 144] width 203 height 30
type input "g.c."
click at [876, 423] on button "Apply filter" at bounding box center [918, 437] width 85 height 28
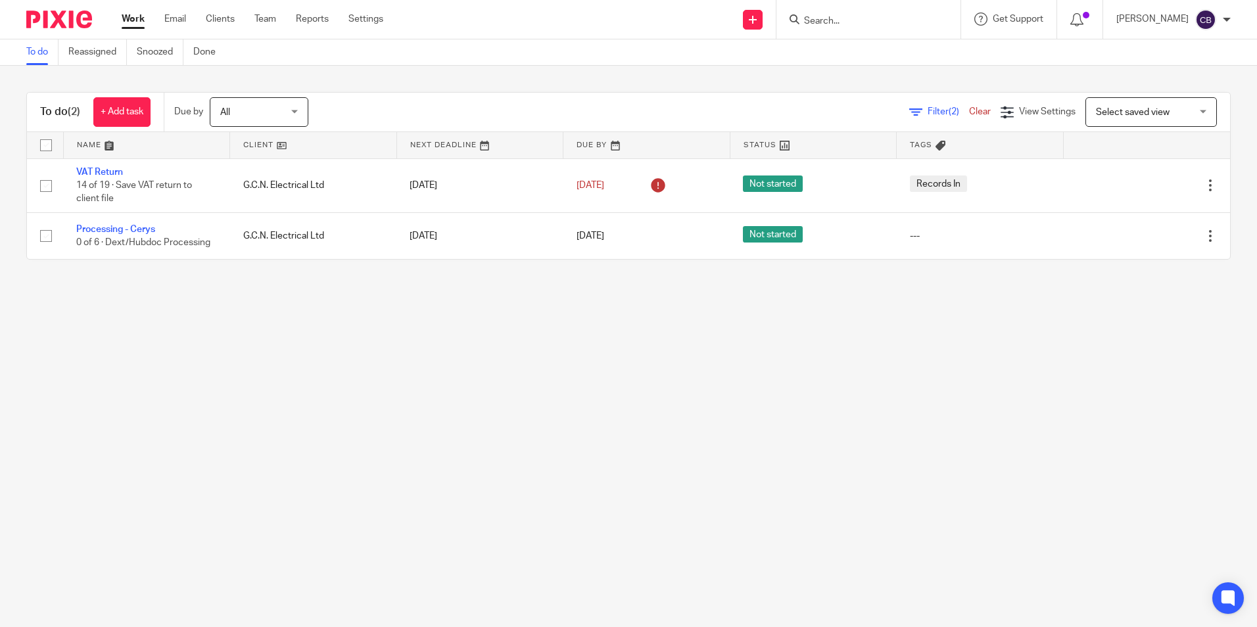
click at [390, 331] on main "To do Reassigned Snoozed Done To do (2) + Add task Due by All All [DATE] [DATE]…" at bounding box center [628, 313] width 1257 height 627
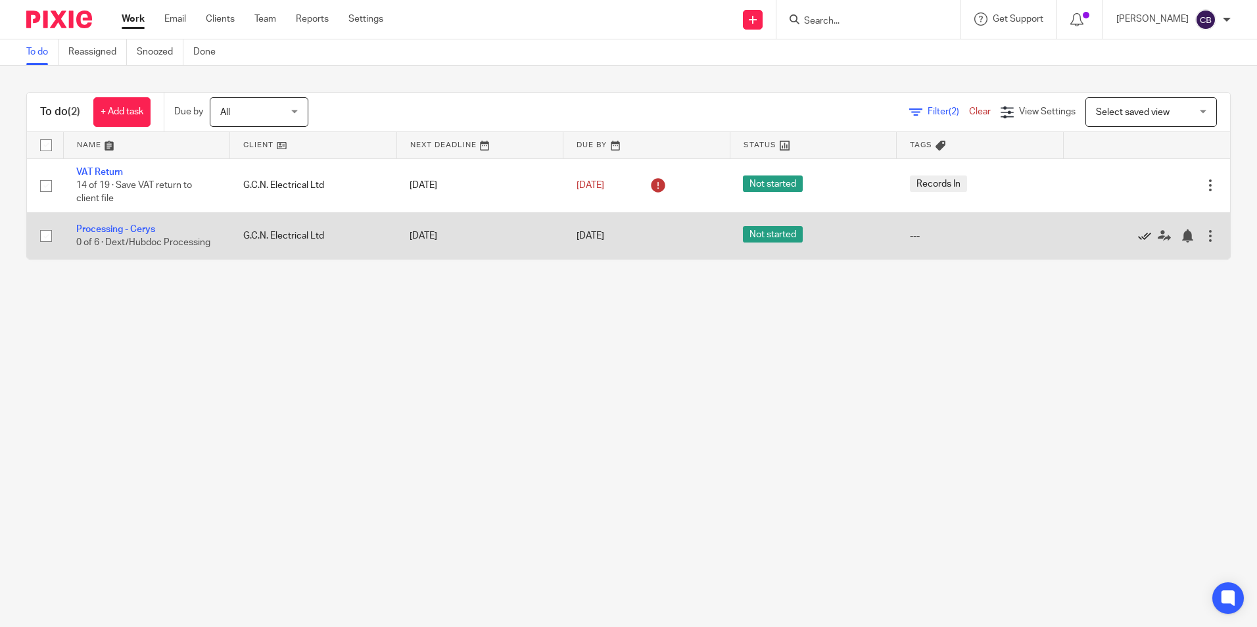
click at [1138, 239] on icon at bounding box center [1144, 235] width 13 height 13
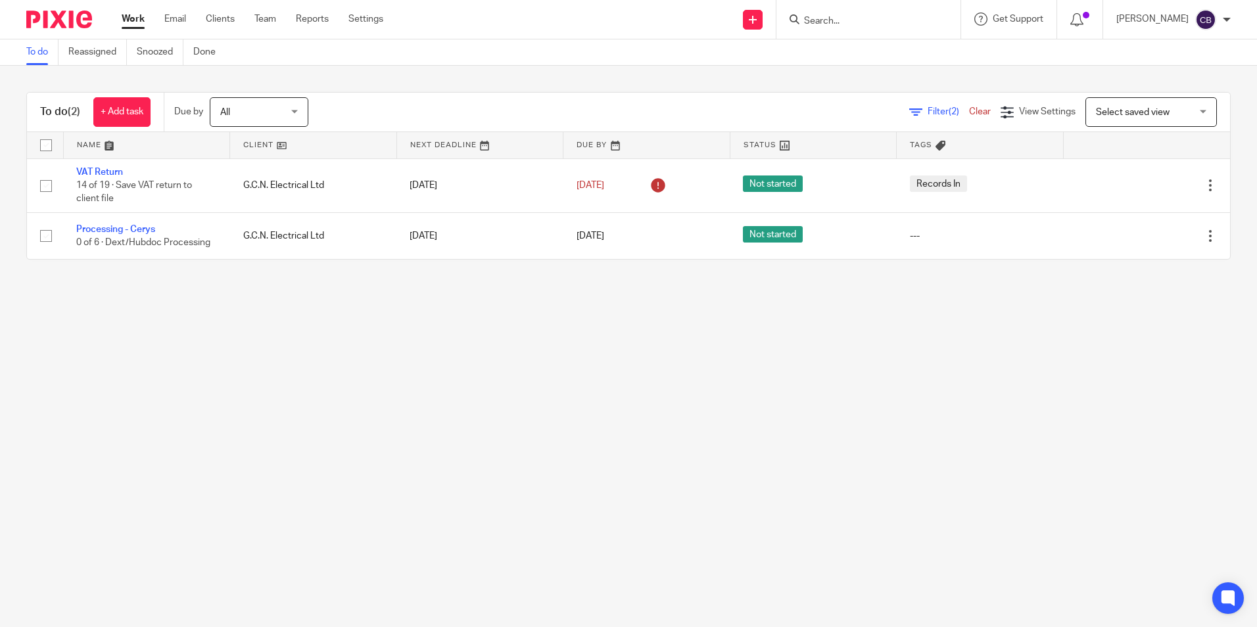
click at [328, 382] on main "To do Reassigned Snoozed Done To do (2) + Add task Due by All All Today Tomorro…" at bounding box center [628, 313] width 1257 height 627
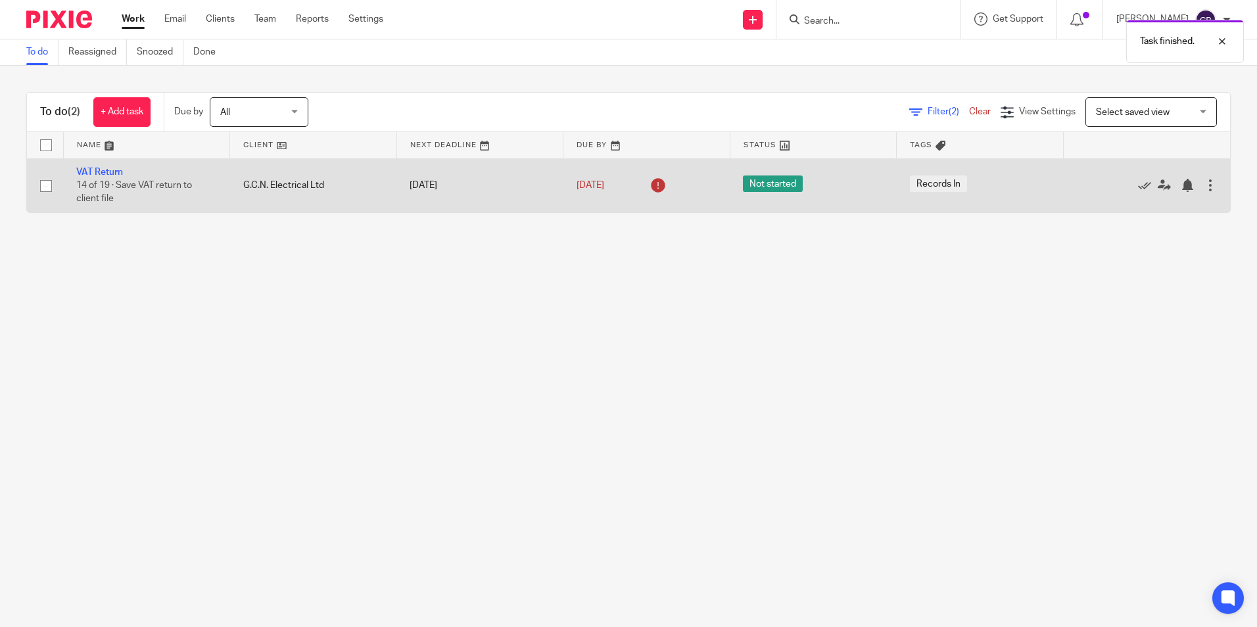
click at [92, 162] on td "VAT Return 14 of 19 · Save VAT return to client file" at bounding box center [146, 185] width 167 height 54
click at [102, 175] on link "VAT Return" at bounding box center [99, 172] width 47 height 9
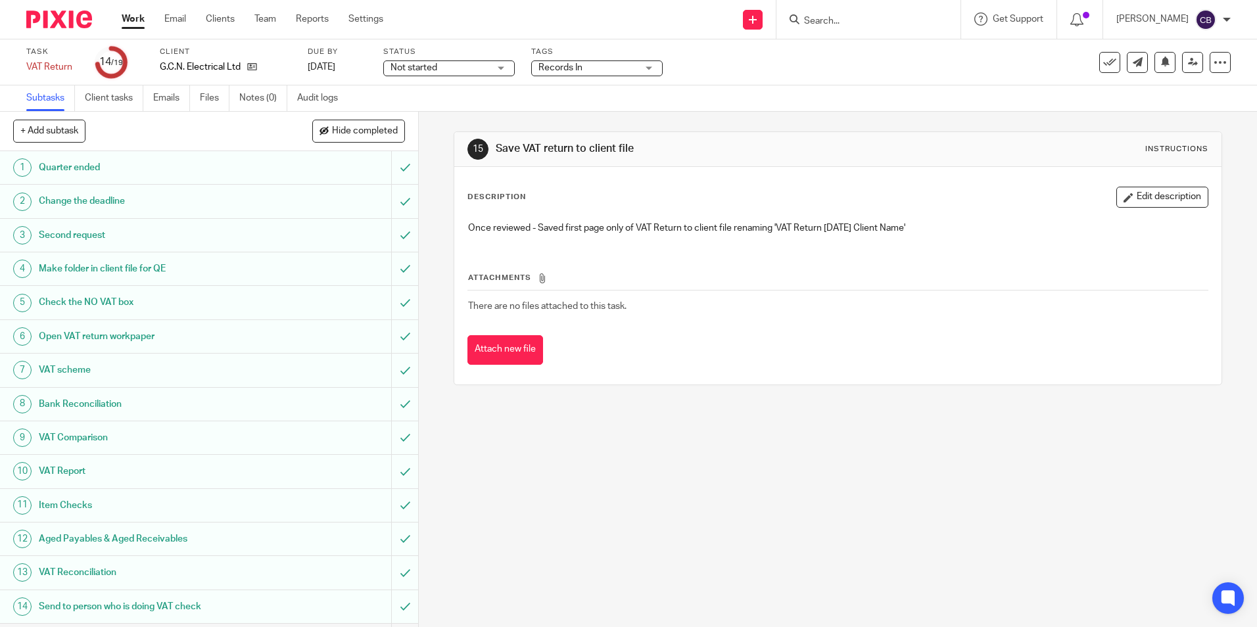
scroll to position [166, 0]
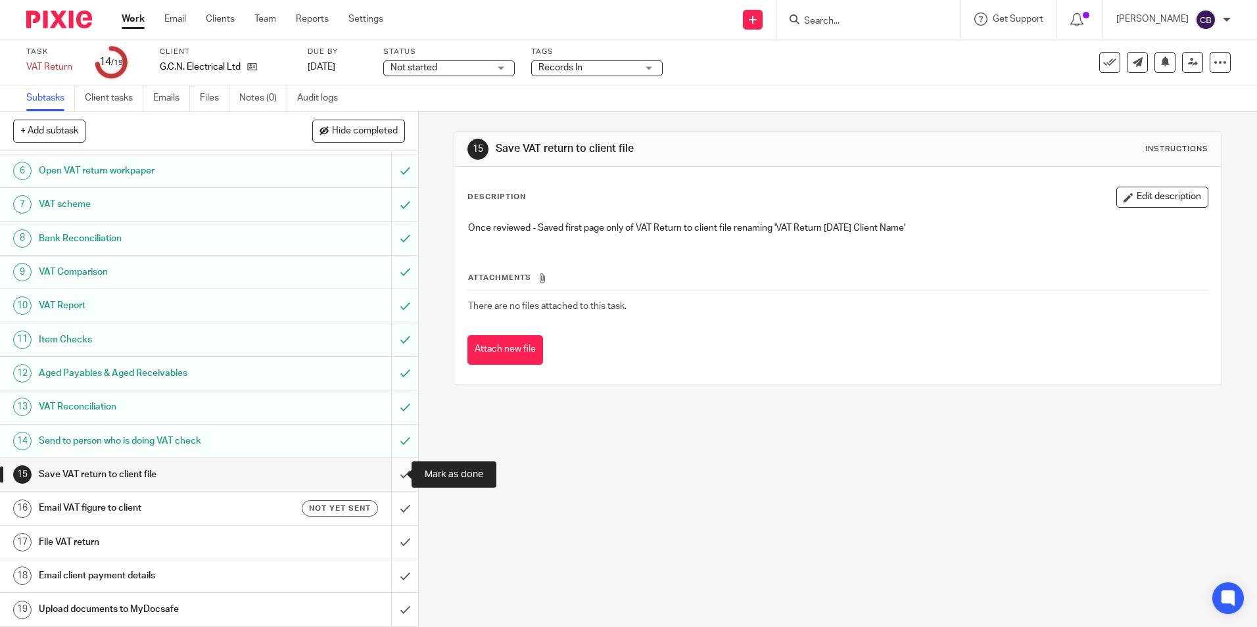
click at [394, 474] on input "submit" at bounding box center [209, 474] width 418 height 33
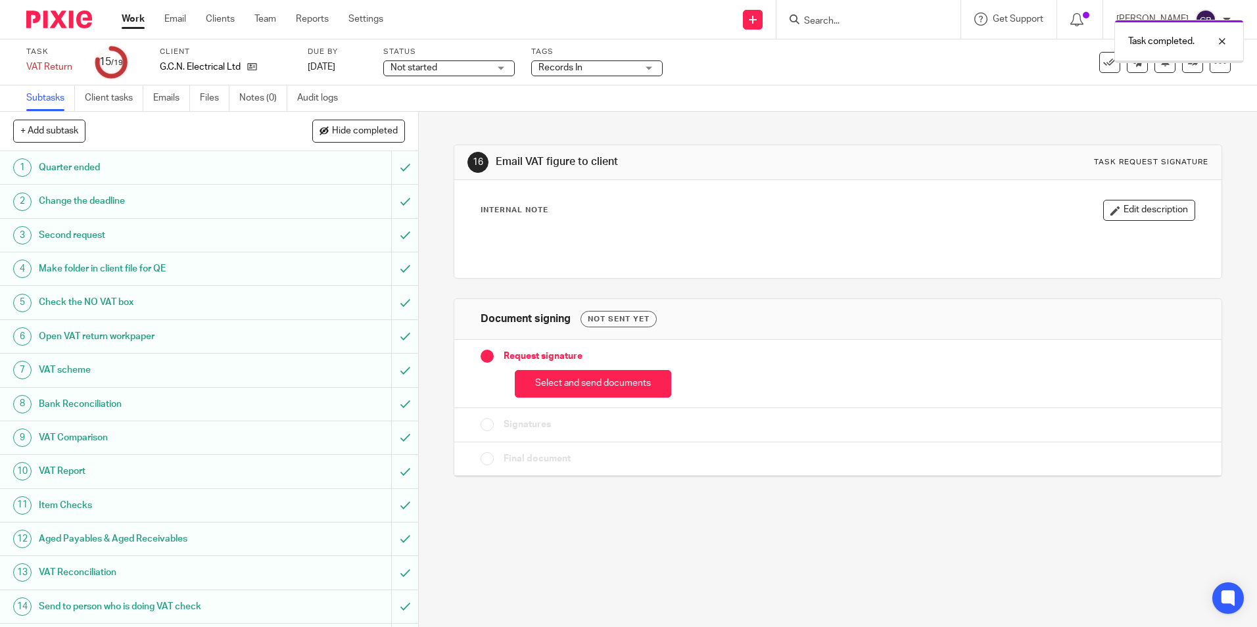
scroll to position [166, 0]
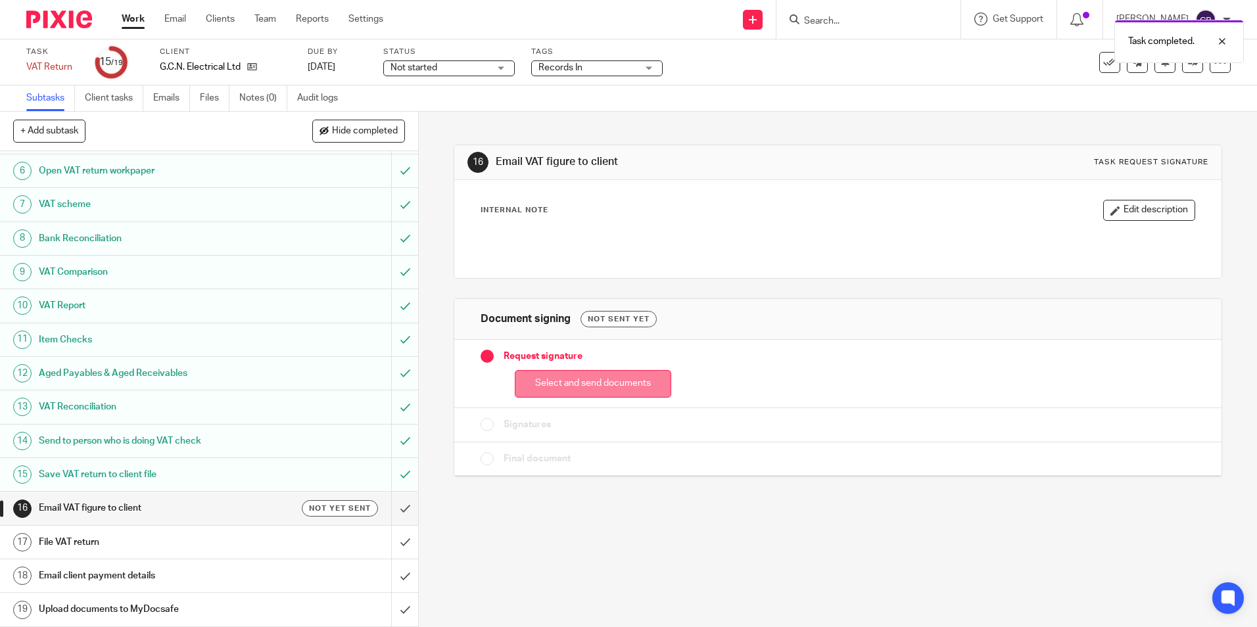
click at [599, 378] on button "Select and send documents" at bounding box center [593, 384] width 156 height 28
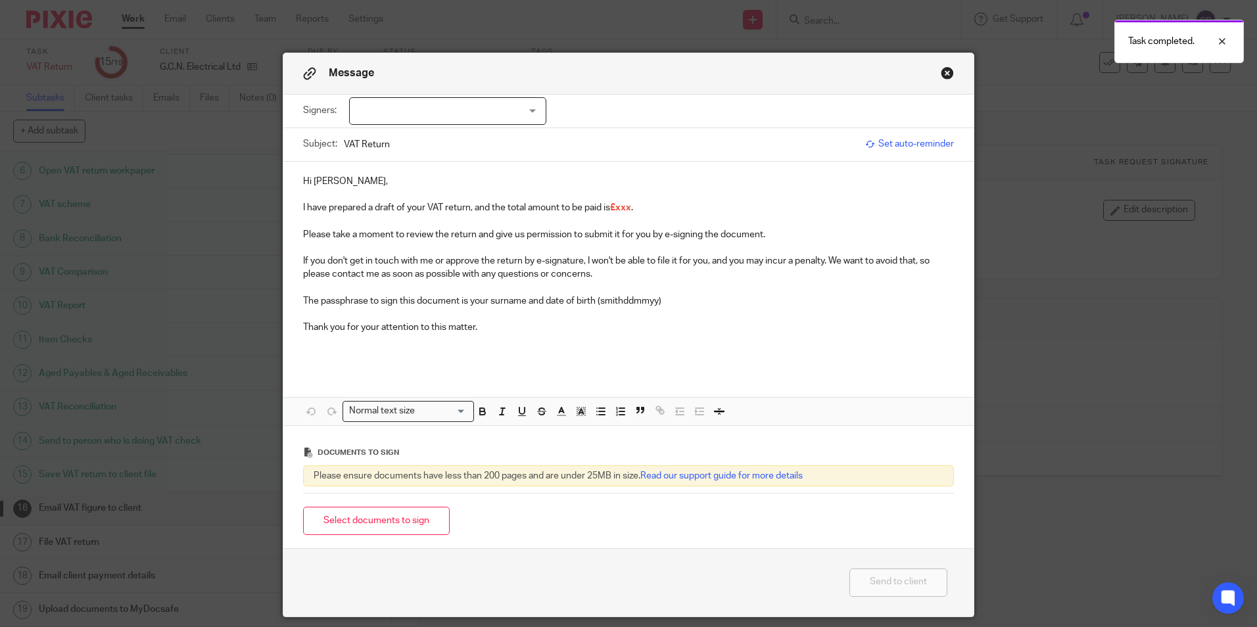
click at [388, 507] on div "Select documents to sign" at bounding box center [628, 520] width 651 height 41
click at [375, 523] on button "Select documents to sign" at bounding box center [376, 521] width 147 height 28
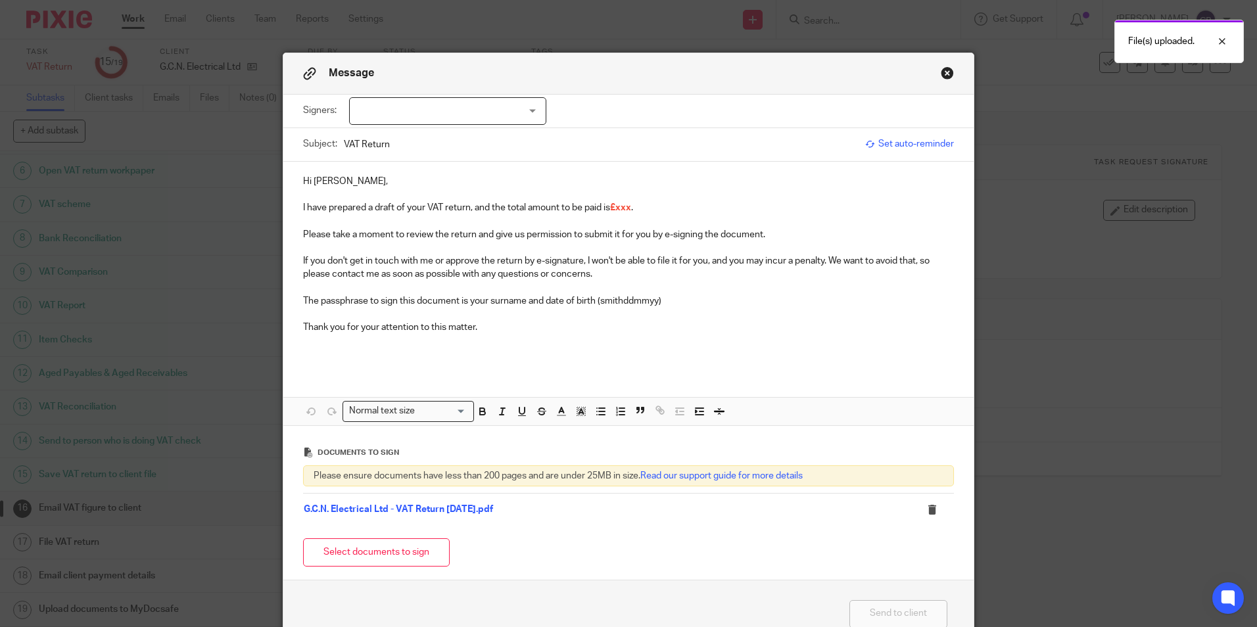
click at [378, 251] on p at bounding box center [628, 247] width 651 height 13
drag, startPoint x: 672, startPoint y: 202, endPoint x: 644, endPoint y: 202, distance: 28.3
click at [672, 202] on p "I have prepared a draft of your VAT return, and the total amount to be paid is …" at bounding box center [628, 207] width 651 height 13
click at [625, 204] on span "£xxx" at bounding box center [620, 207] width 21 height 9
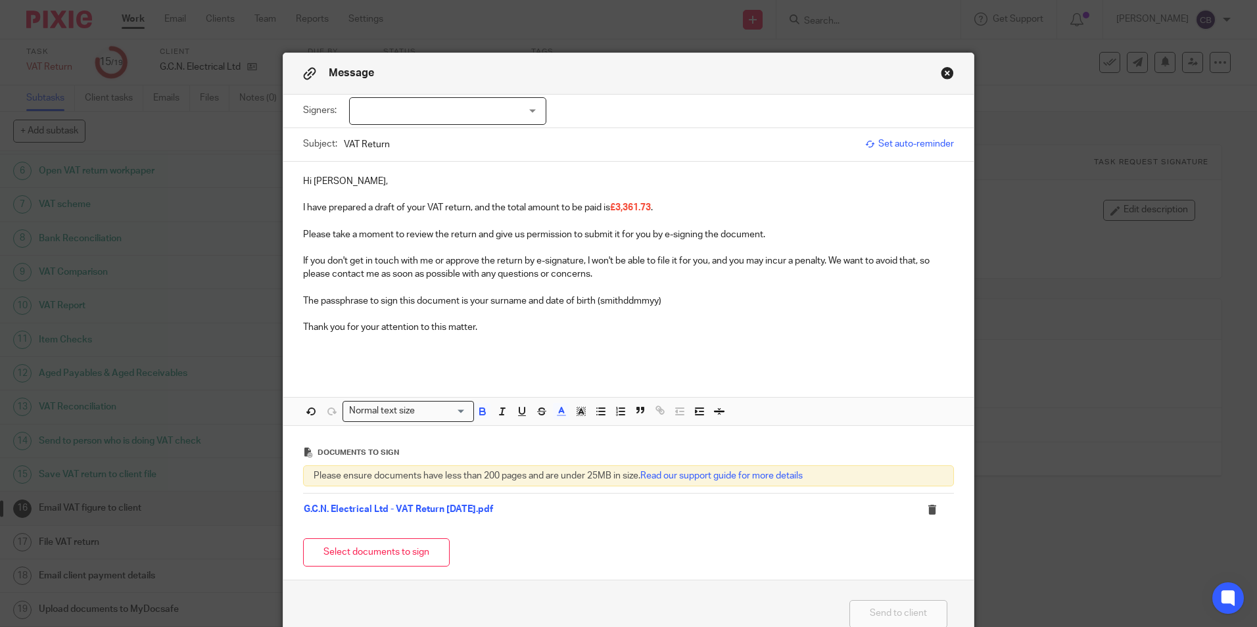
click at [451, 234] on p "Please take a moment to review the return and give us permission to submit it f…" at bounding box center [628, 234] width 651 height 13
click at [408, 187] on p "Hi [PERSON_NAME]," at bounding box center [628, 181] width 651 height 13
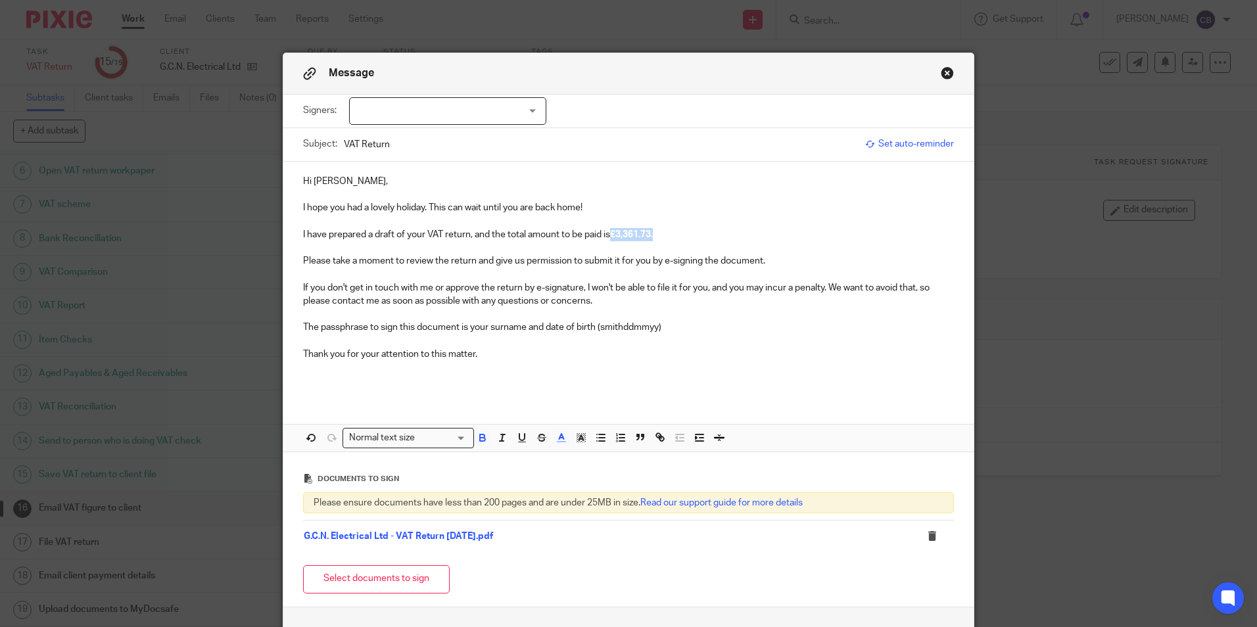
drag, startPoint x: 609, startPoint y: 234, endPoint x: 657, endPoint y: 235, distance: 47.3
click at [657, 235] on p "I have prepared a draft of your VAT return, and the total amount to be paid is …" at bounding box center [628, 234] width 651 height 13
click at [480, 440] on icon "button" at bounding box center [482, 439] width 5 height 3
click at [393, 290] on p "If you don't get in touch with me or approve the return by e-signature, I won't…" at bounding box center [628, 294] width 651 height 27
click at [533, 356] on p "Thank you for your attention to this matter." at bounding box center [628, 354] width 651 height 13
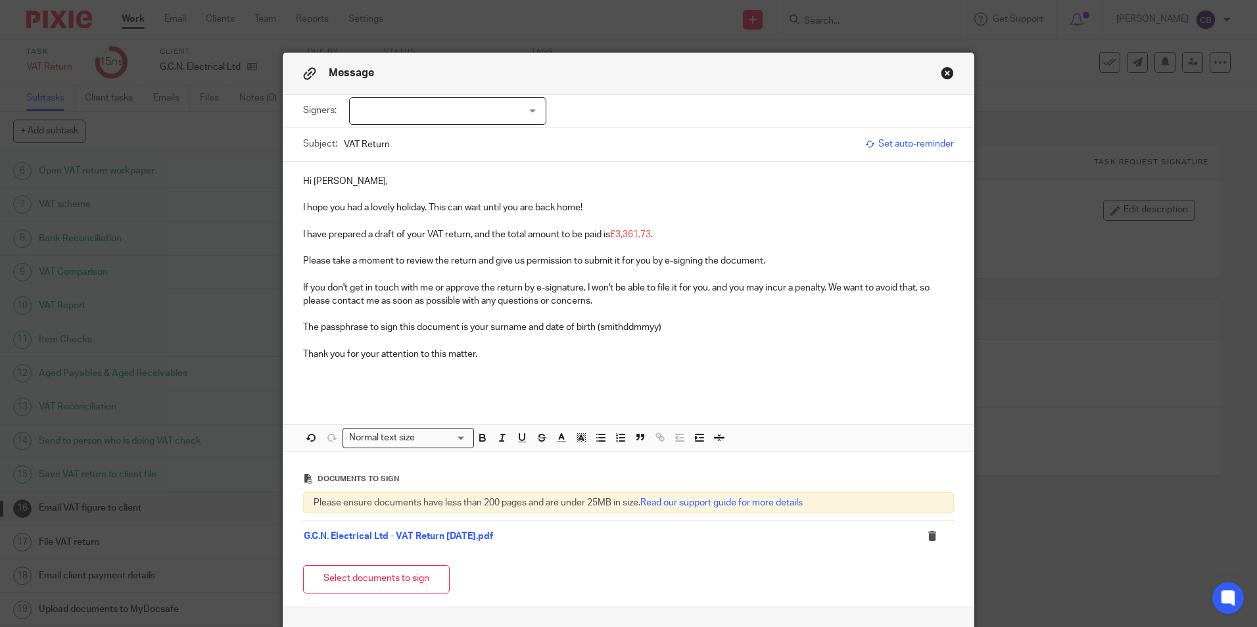
click at [495, 114] on div at bounding box center [447, 111] width 197 height 28
click at [489, 131] on li "[PERSON_NAME]" at bounding box center [443, 138] width 196 height 27
checkbox input "true"
drag, startPoint x: 517, startPoint y: 294, endPoint x: 525, endPoint y: 317, distance: 24.9
click at [519, 295] on p "If you don't get in touch with me or approve the return by e-signature, I won't…" at bounding box center [628, 294] width 651 height 27
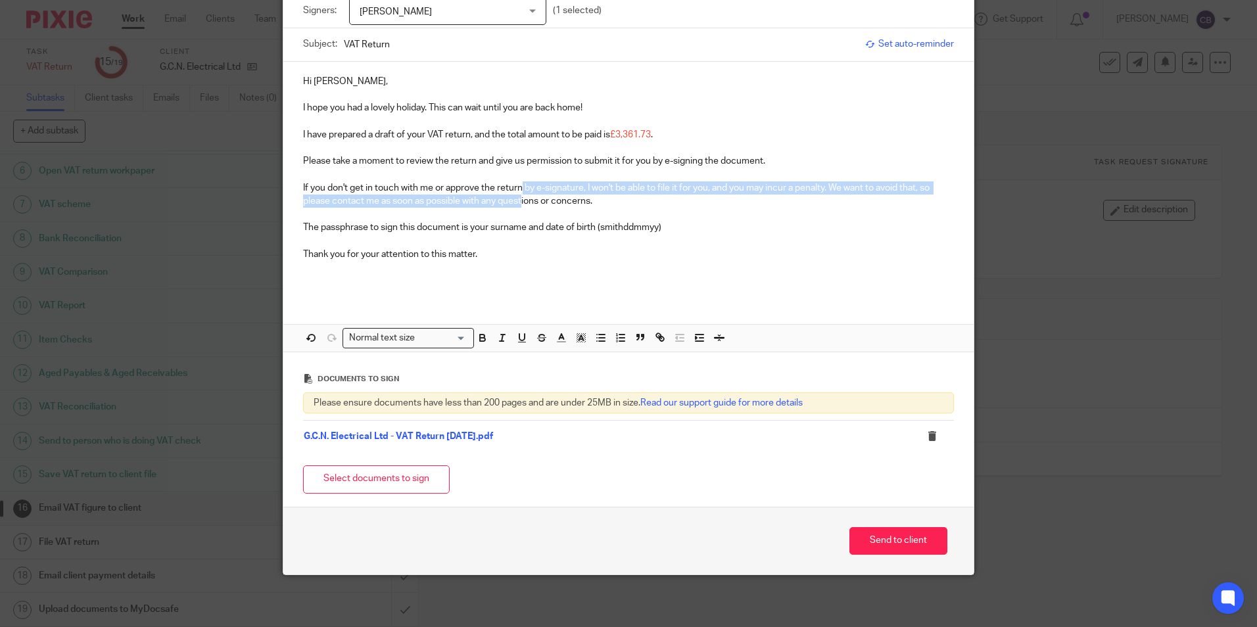
scroll to position [101, 0]
drag, startPoint x: 681, startPoint y: 140, endPoint x: 608, endPoint y: 133, distance: 73.3
click at [608, 133] on div "Hi Michelle, I hope you had a lovely holiday. This can wait until you are back …" at bounding box center [628, 179] width 690 height 236
click at [558, 342] on line "button" at bounding box center [561, 342] width 8 height 0
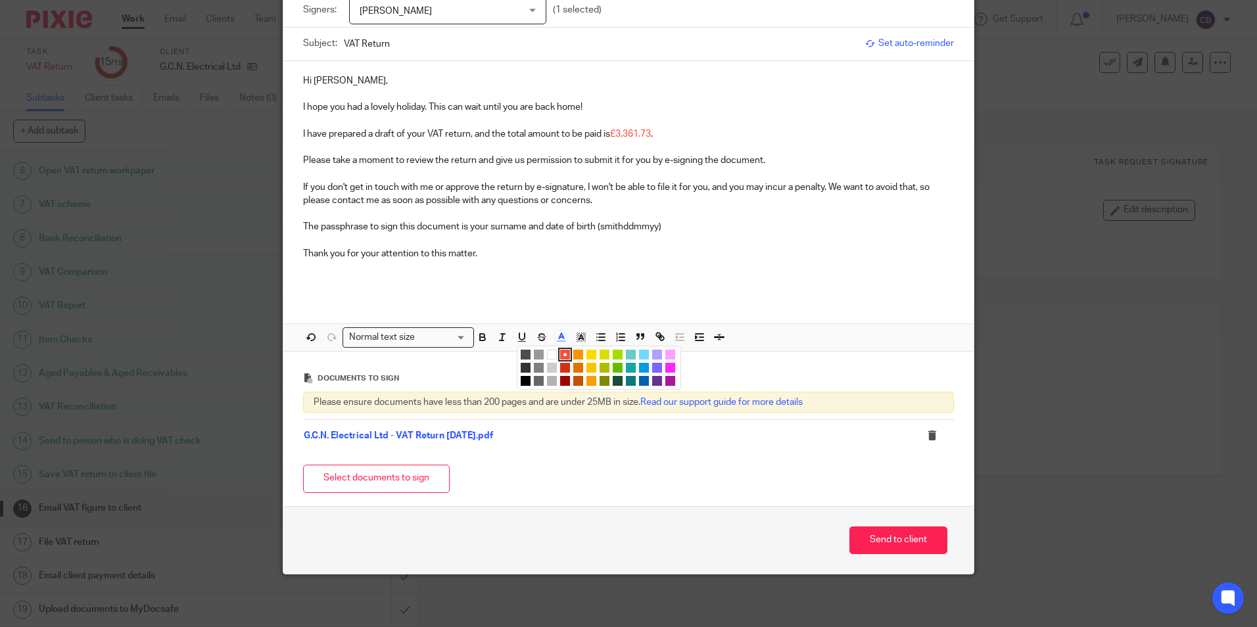
click at [525, 381] on li "color:#000000" at bounding box center [526, 381] width 10 height 10
drag, startPoint x: 645, startPoint y: 254, endPoint x: 540, endPoint y: 289, distance: 110.6
click at [644, 257] on p "Thank you for your attention to this matter." at bounding box center [628, 253] width 651 height 13
click at [540, 289] on div "Hi Michelle, I hope you had a lovely holiday. This can wait until you are back …" at bounding box center [628, 179] width 690 height 236
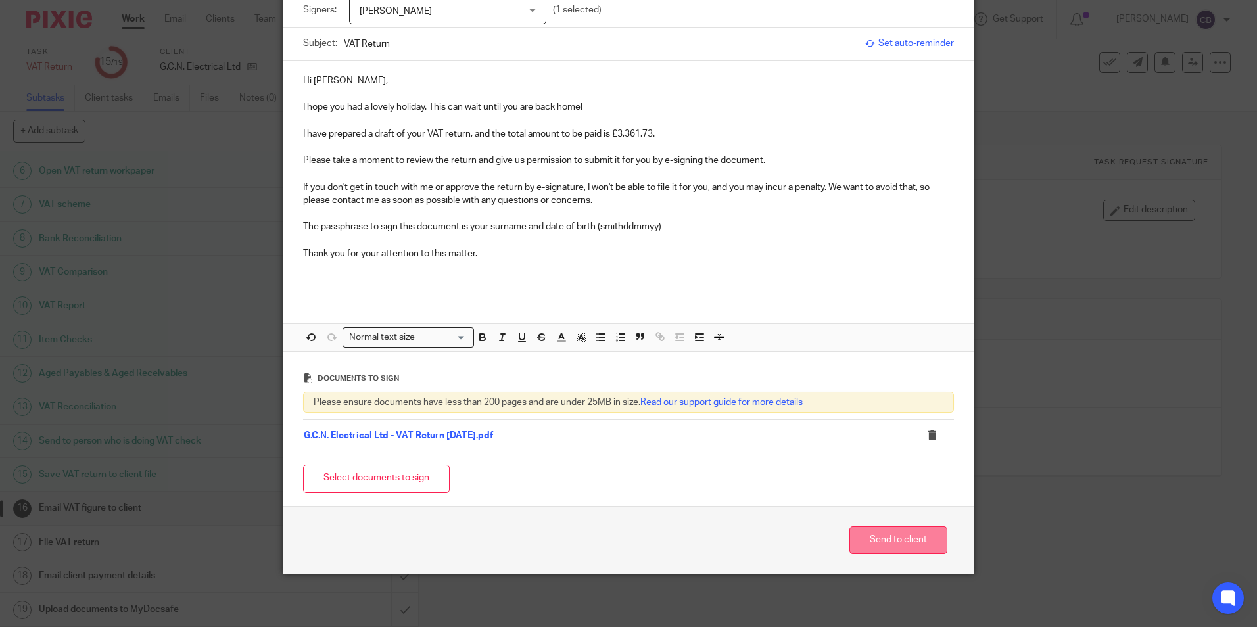
click at [870, 539] on button "Send to client" at bounding box center [898, 541] width 98 height 28
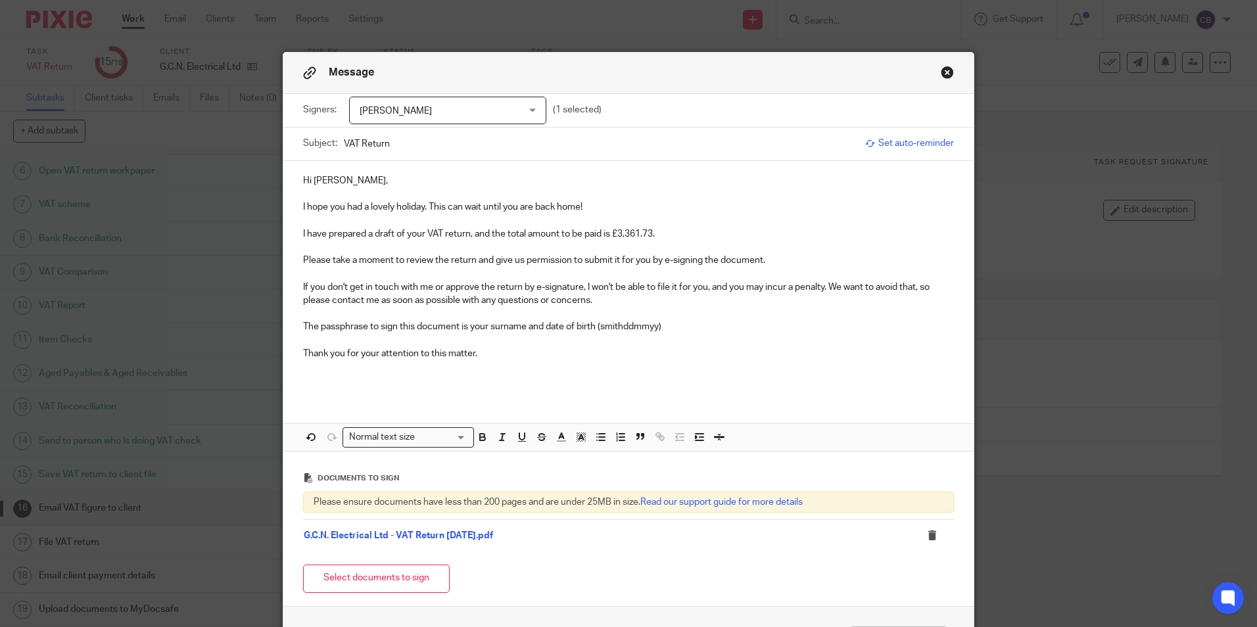
scroll to position [0, 0]
